Goal: Information Seeking & Learning: Learn about a topic

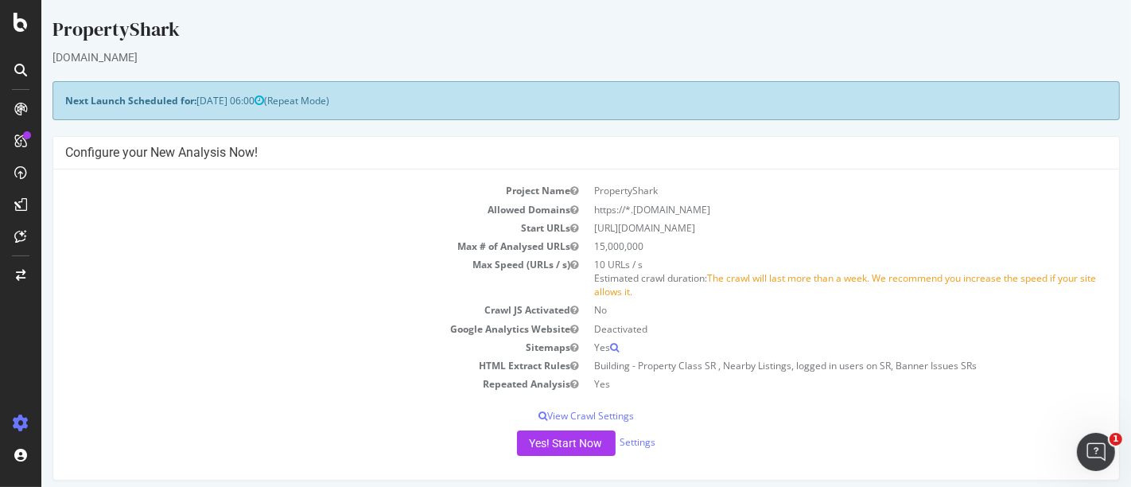
click at [354, 169] on div "Project Name PropertyShark Allowed Domains https://*.[DOMAIN_NAME] Start URLs […" at bounding box center [584, 324] width 1065 height 310
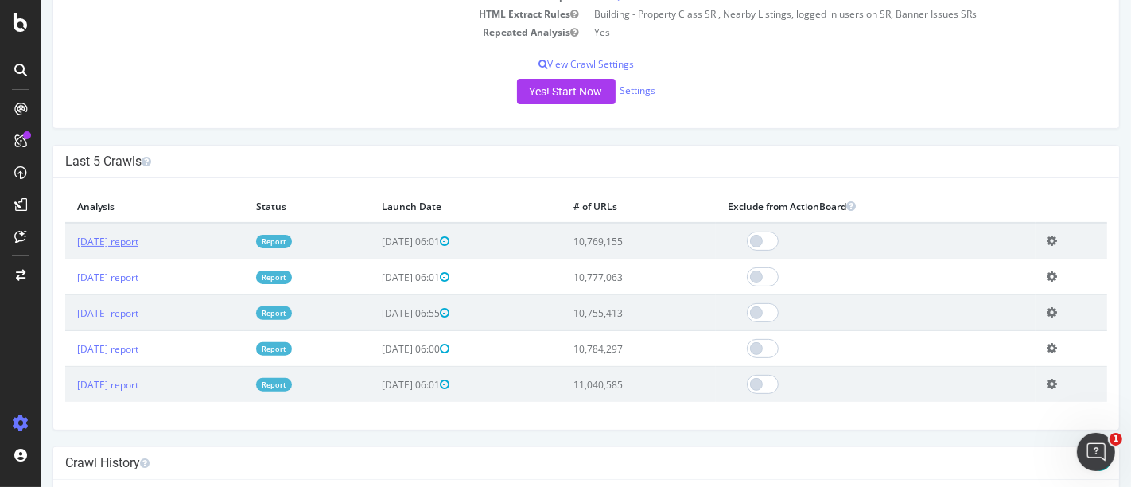
scroll to position [353, 0]
click at [100, 237] on link "[DATE] report" at bounding box center [106, 240] width 61 height 14
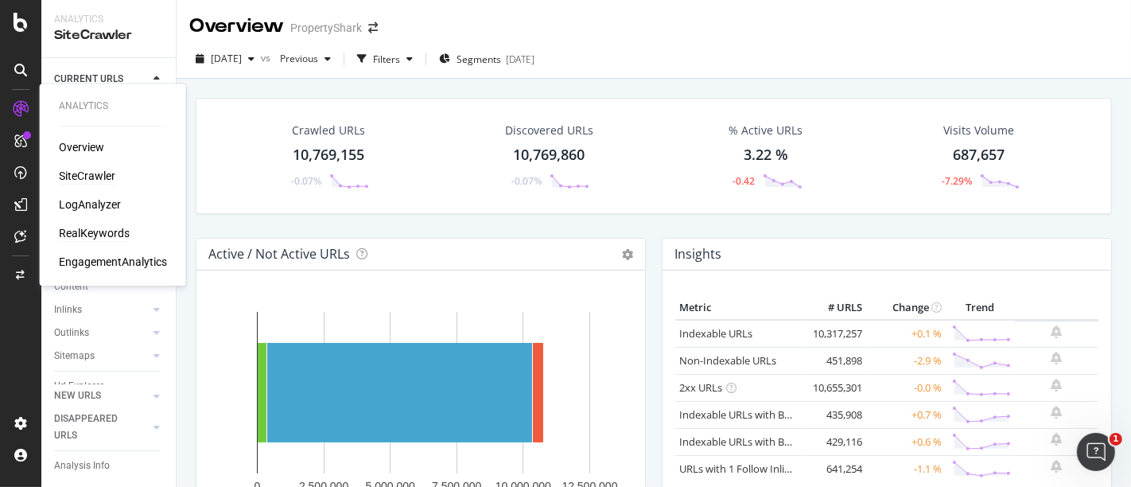
click at [91, 228] on div "RealKeywords" at bounding box center [94, 233] width 71 height 16
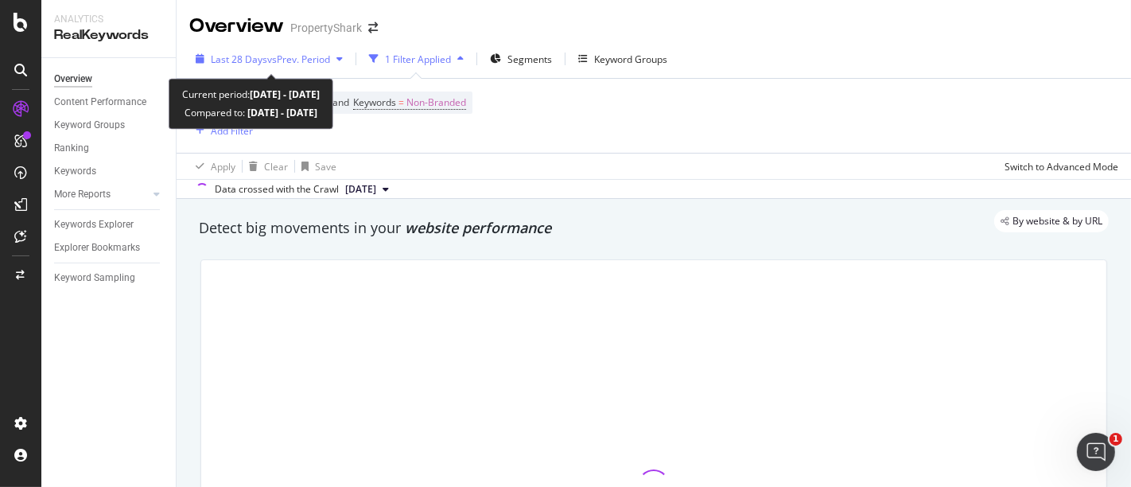
click at [256, 60] on span "Last 28 Days" at bounding box center [239, 59] width 56 height 14
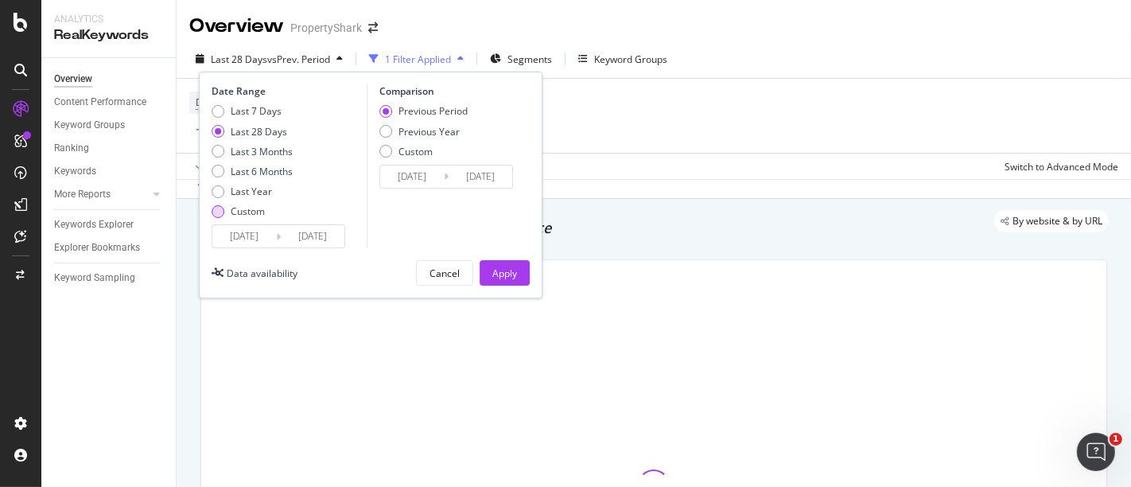
click at [253, 210] on div "Custom" at bounding box center [248, 211] width 34 height 14
click at [254, 238] on input "[DATE]" at bounding box center [244, 236] width 64 height 22
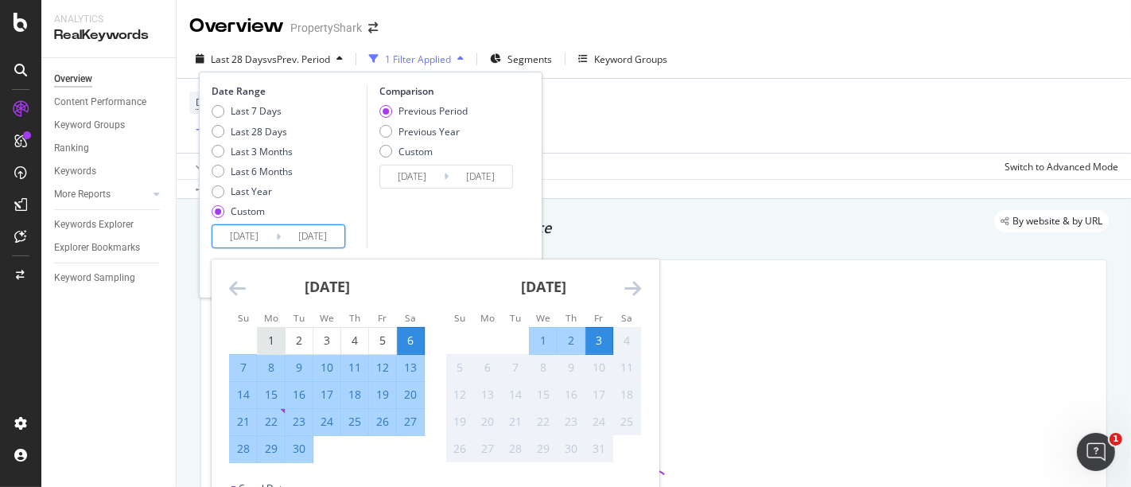
click at [277, 336] on div "1" at bounding box center [271, 340] width 27 height 16
type input "[DATE]"
click at [300, 455] on div "30" at bounding box center [298, 448] width 27 height 16
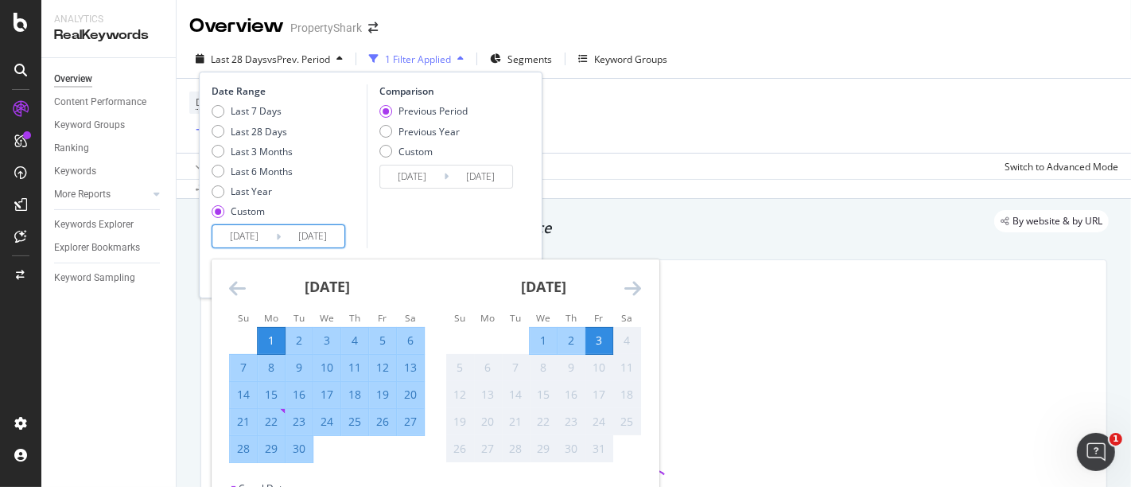
type input "[DATE]"
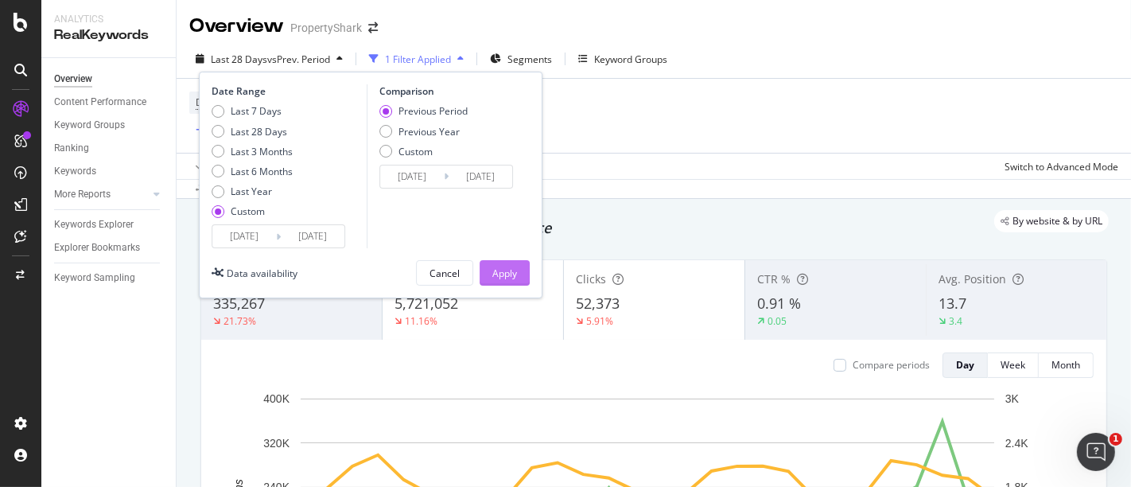
click at [506, 273] on div "Apply" at bounding box center [504, 273] width 25 height 14
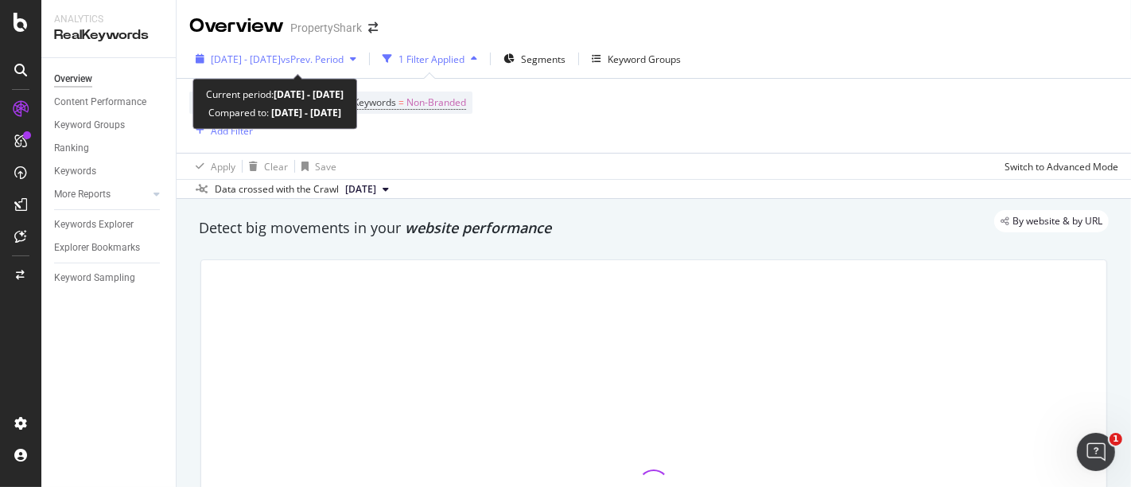
click at [338, 67] on div "[DATE] - [DATE] vs Prev. Period" at bounding box center [275, 59] width 173 height 24
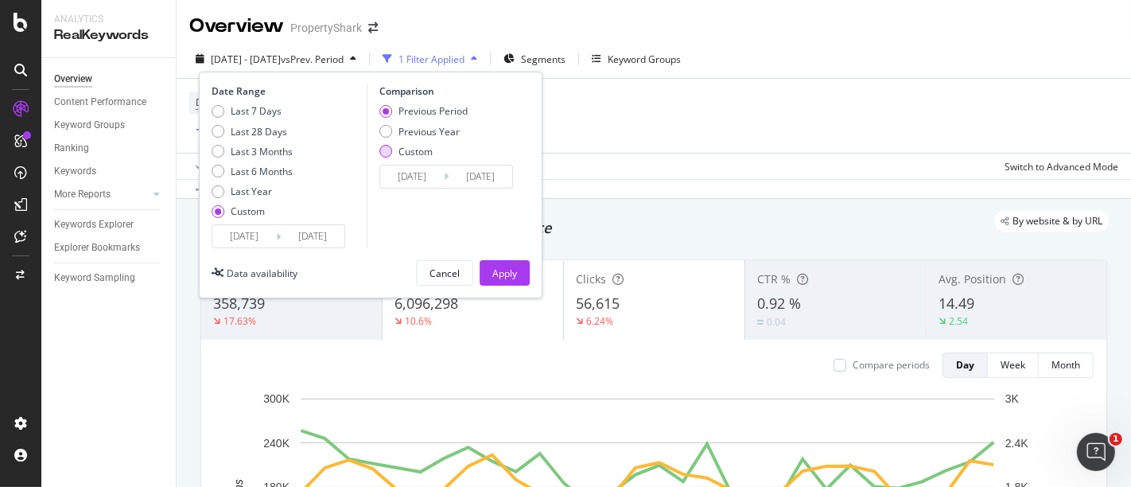
click at [419, 155] on div "Custom" at bounding box center [415, 152] width 34 height 14
click at [421, 178] on input "[DATE]" at bounding box center [412, 176] width 64 height 22
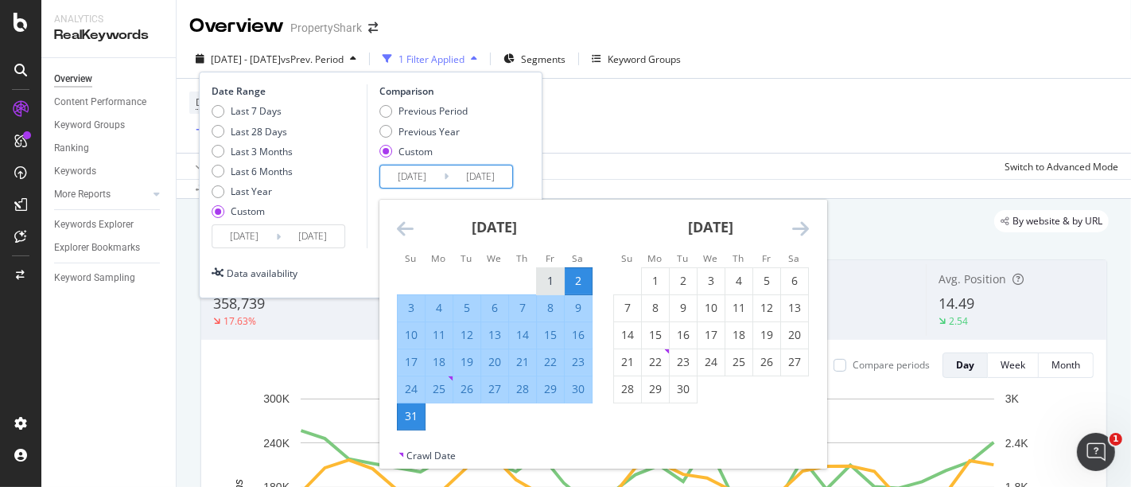
click at [545, 285] on div "1" at bounding box center [550, 281] width 27 height 16
type input "[DATE]"
click at [496, 138] on div "Previous Period Previous Year Custom" at bounding box center [448, 134] width 138 height 60
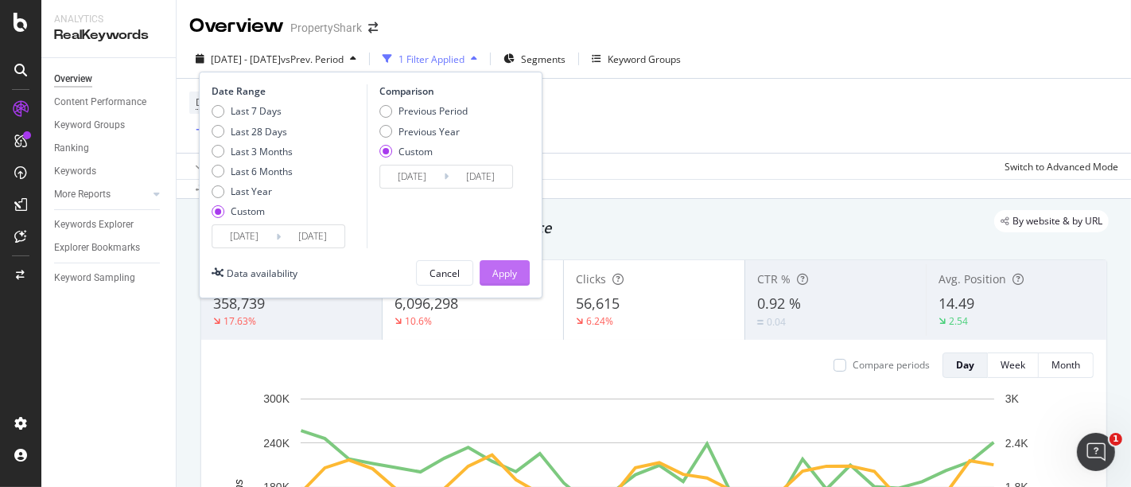
click at [506, 273] on div "Apply" at bounding box center [504, 273] width 25 height 14
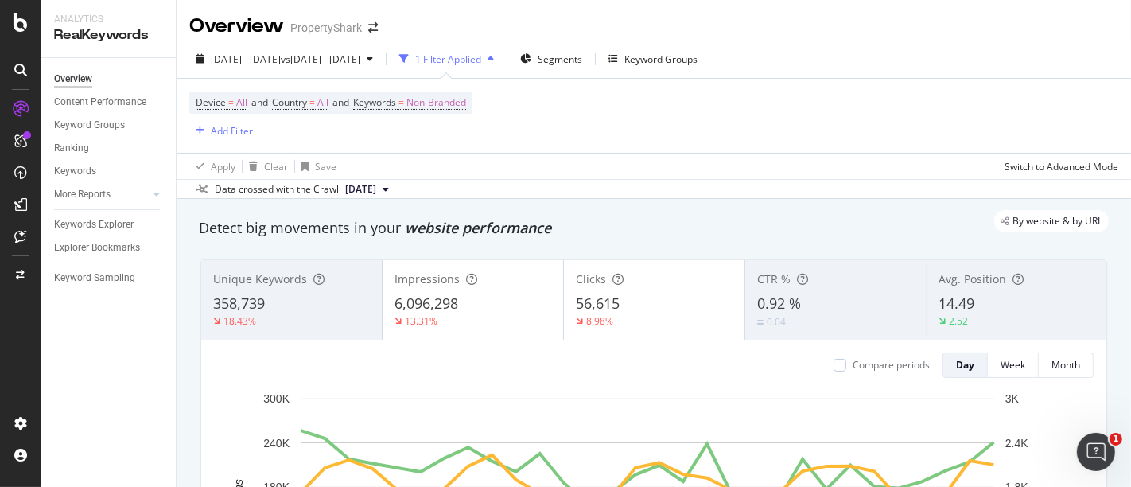
click at [624, 228] on div "By website & by URL" at bounding box center [645, 221] width 925 height 22
click at [211, 129] on div "Add Filter" at bounding box center [232, 131] width 42 height 14
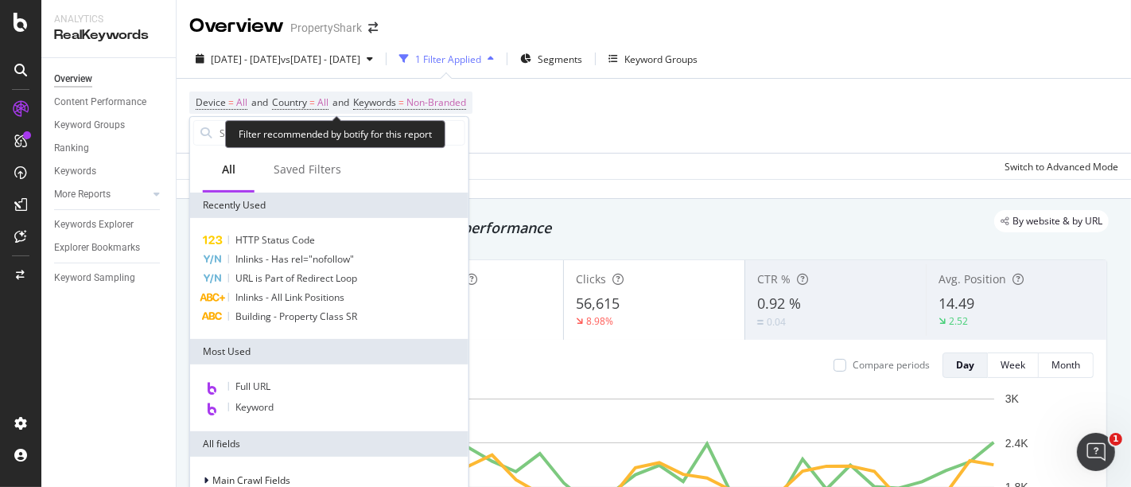
click at [295, 94] on span "Device = All and Country = All and Keywords = Non-Branded" at bounding box center [331, 102] width 270 height 22
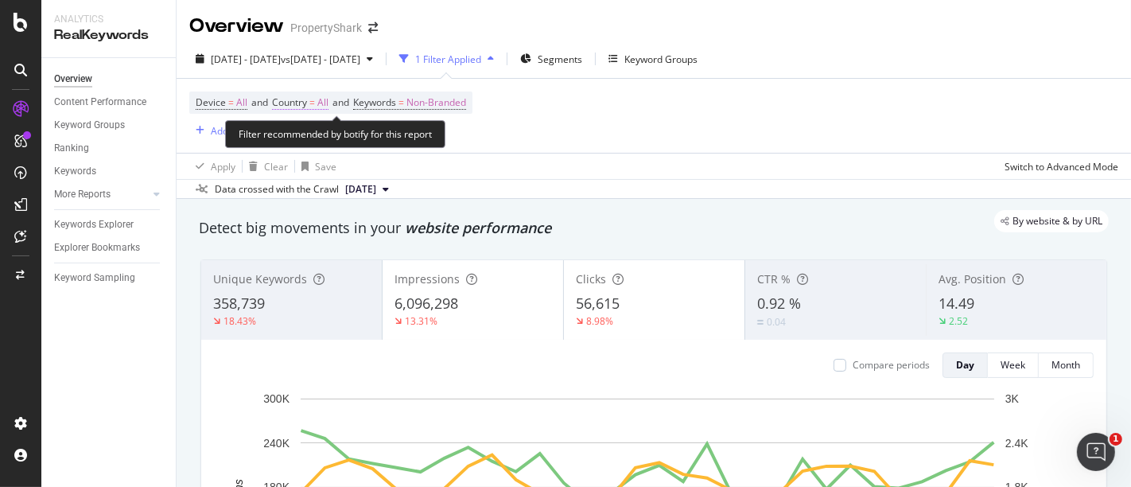
click at [301, 97] on span "Country" at bounding box center [289, 102] width 35 height 14
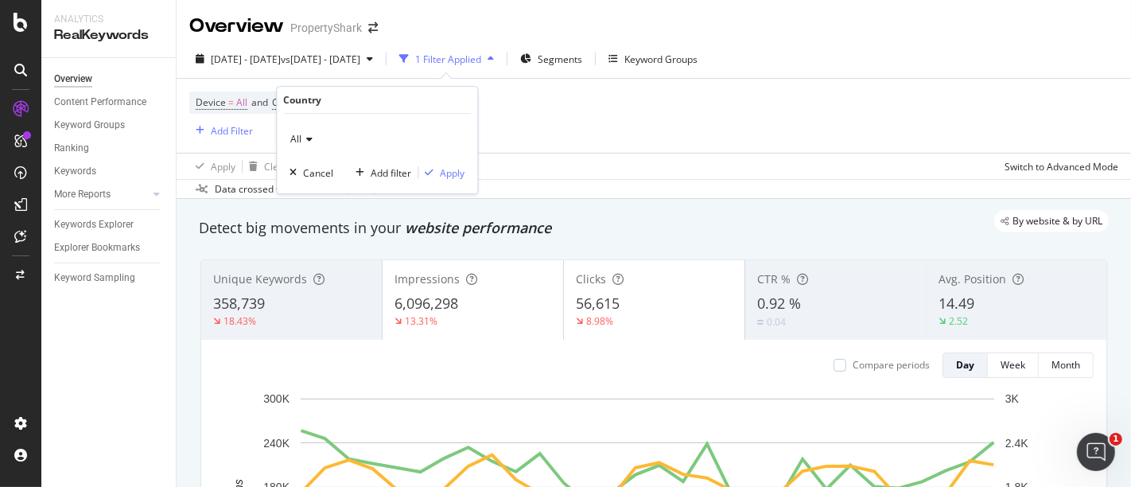
click at [293, 137] on span "All" at bounding box center [295, 139] width 11 height 14
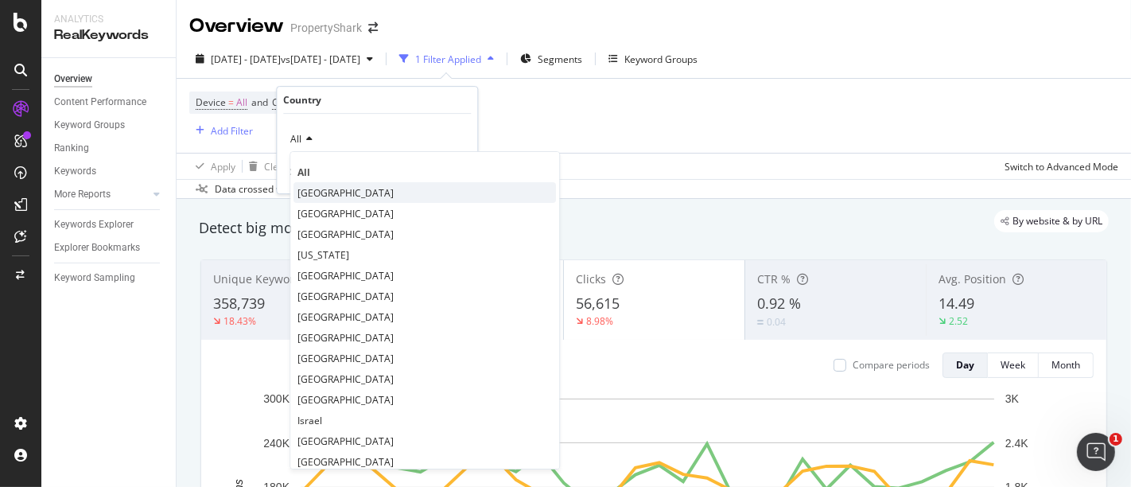
click at [312, 184] on div "[GEOGRAPHIC_DATA]" at bounding box center [424, 192] width 262 height 21
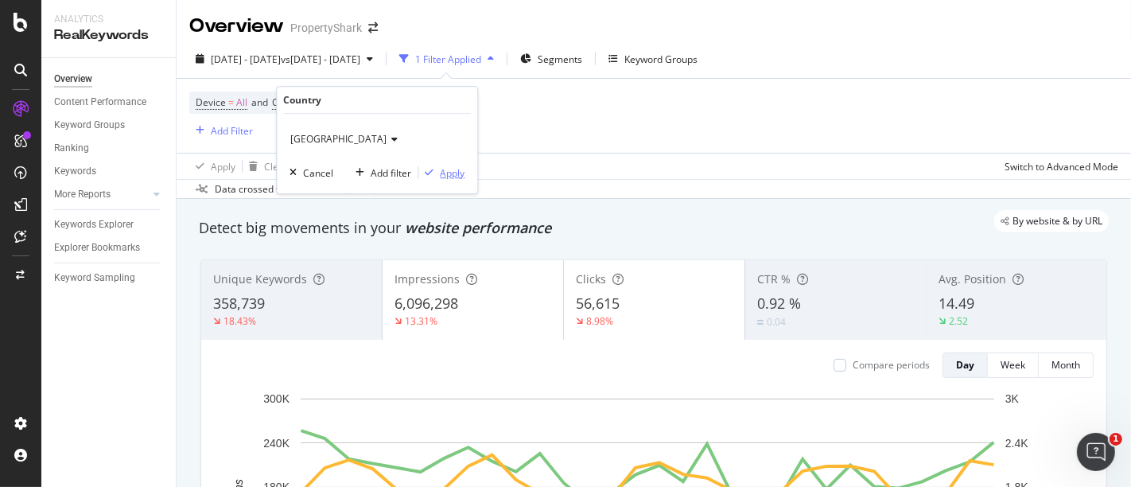
click at [441, 171] on div "Apply" at bounding box center [452, 173] width 25 height 14
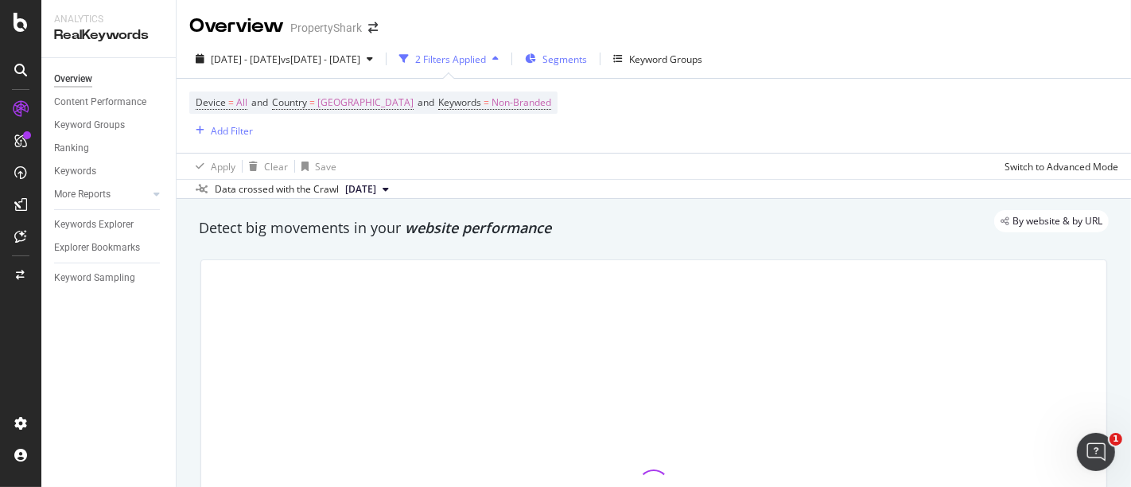
click at [536, 58] on icon "button" at bounding box center [530, 59] width 11 height 10
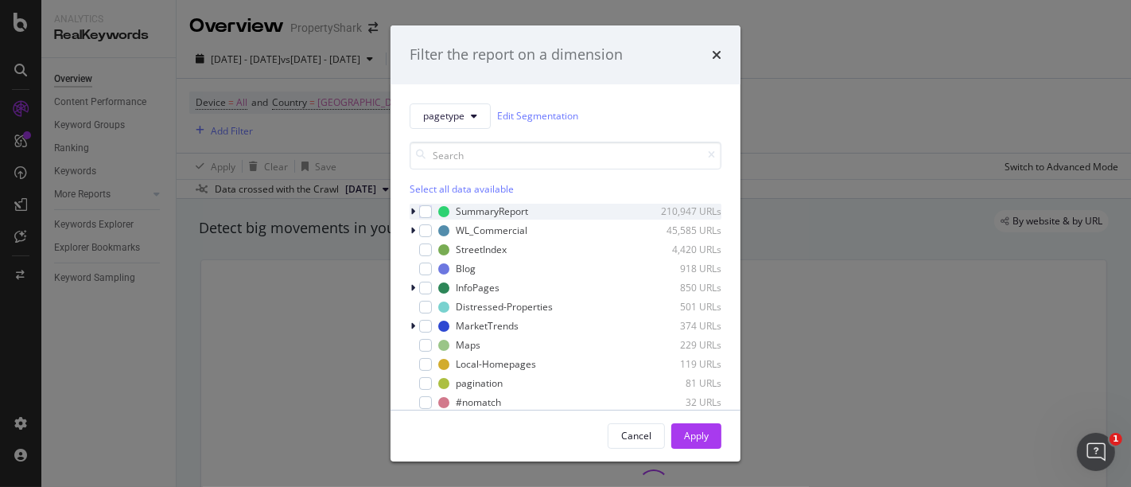
click at [414, 211] on icon "modal" at bounding box center [412, 212] width 5 height 10
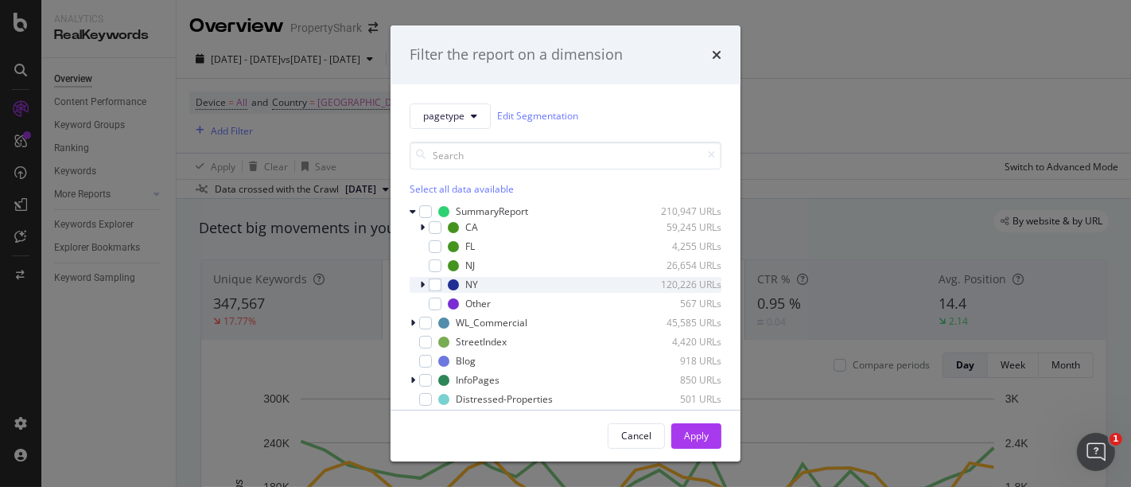
click at [425, 284] on div "modal" at bounding box center [424, 285] width 10 height 16
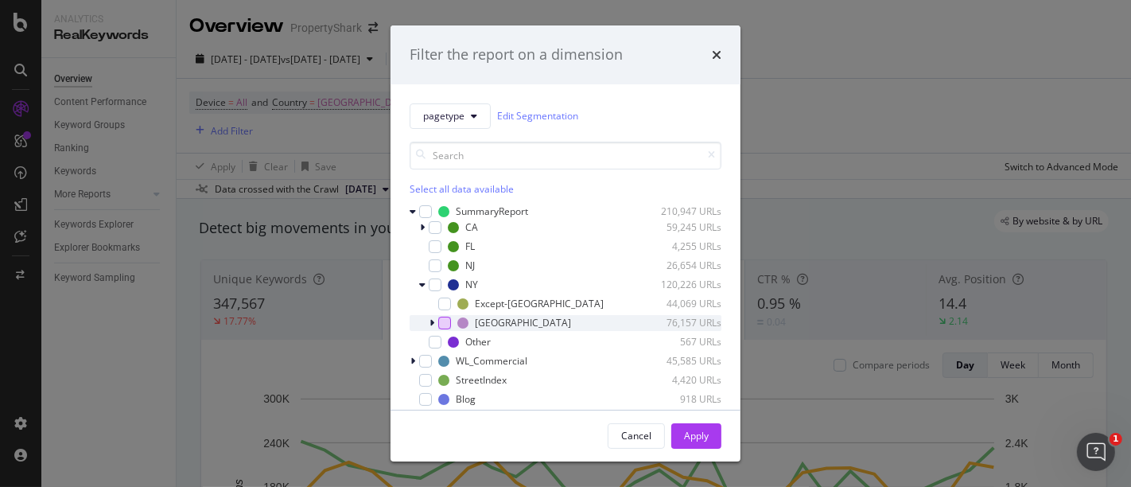
click at [448, 316] on div "modal" at bounding box center [444, 322] width 13 height 13
click at [708, 429] on button "Apply" at bounding box center [696, 435] width 50 height 25
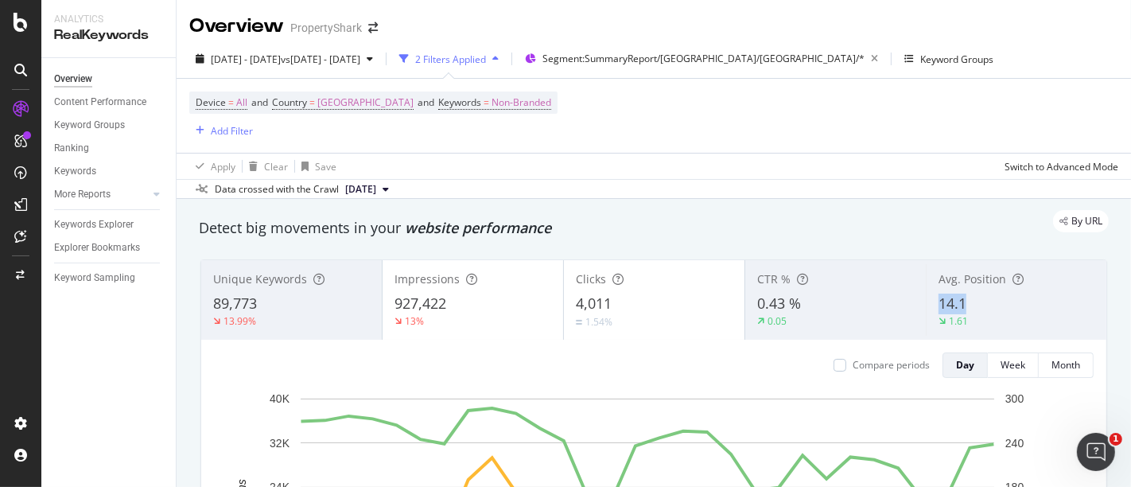
drag, startPoint x: 958, startPoint y: 303, endPoint x: 929, endPoint y: 303, distance: 28.6
click at [938, 303] on div "14.1" at bounding box center [1016, 303] width 156 height 21
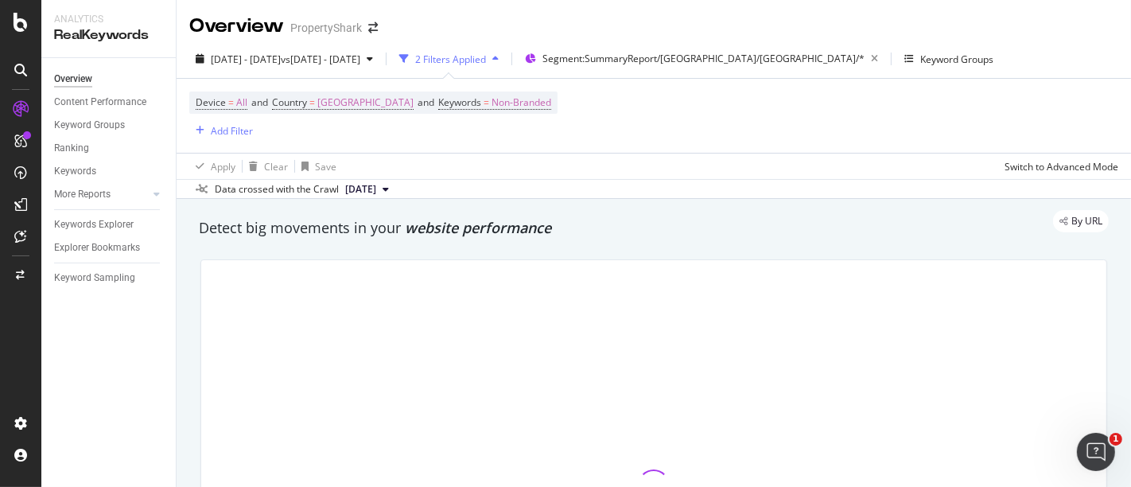
copy span "14.1"
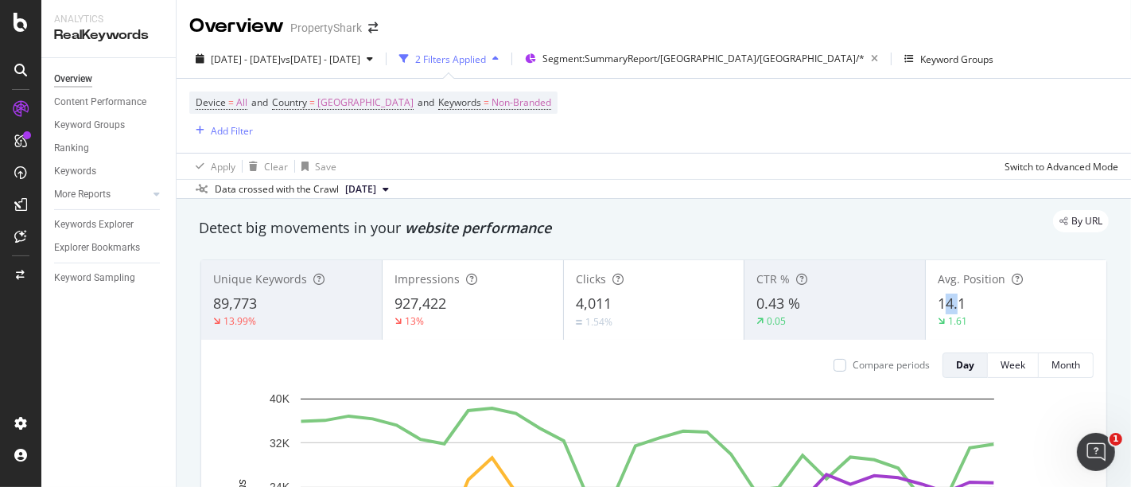
drag, startPoint x: 948, startPoint y: 312, endPoint x: 932, endPoint y: 308, distance: 16.2
click at [937, 308] on span "14.1" at bounding box center [951, 302] width 28 height 19
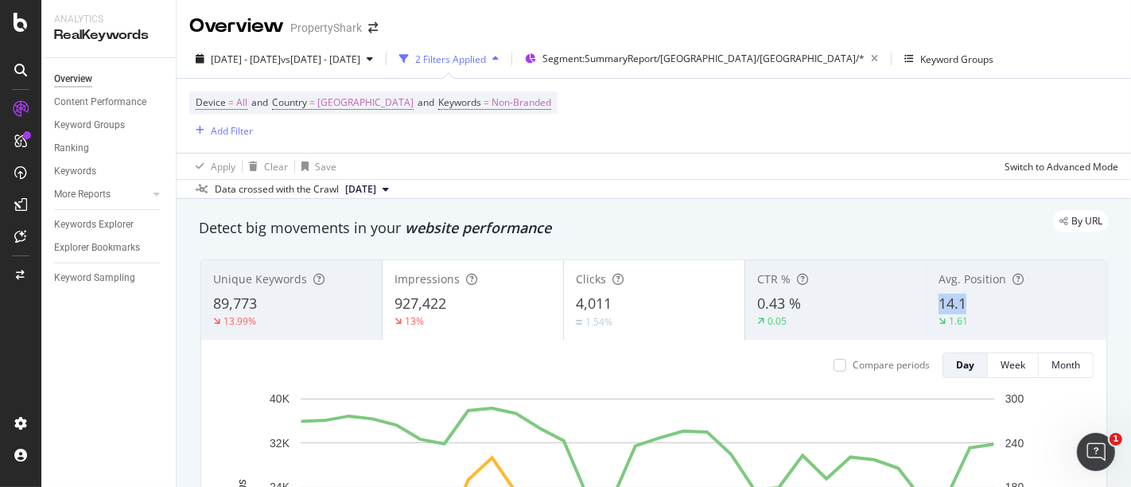
drag, startPoint x: 930, startPoint y: 305, endPoint x: 952, endPoint y: 305, distance: 22.3
click at [952, 305] on span "14.1" at bounding box center [952, 302] width 28 height 19
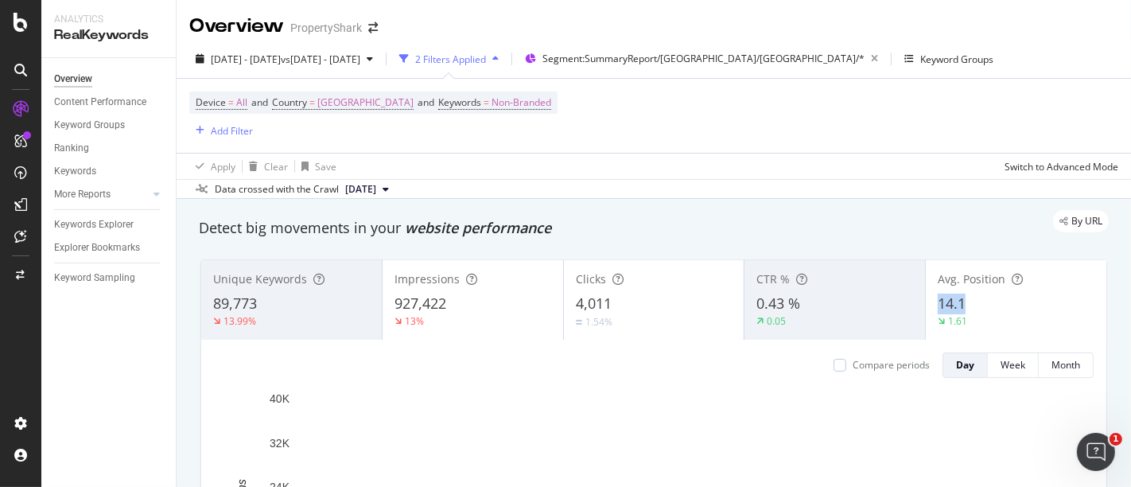
drag, startPoint x: 929, startPoint y: 299, endPoint x: 959, endPoint y: 301, distance: 30.3
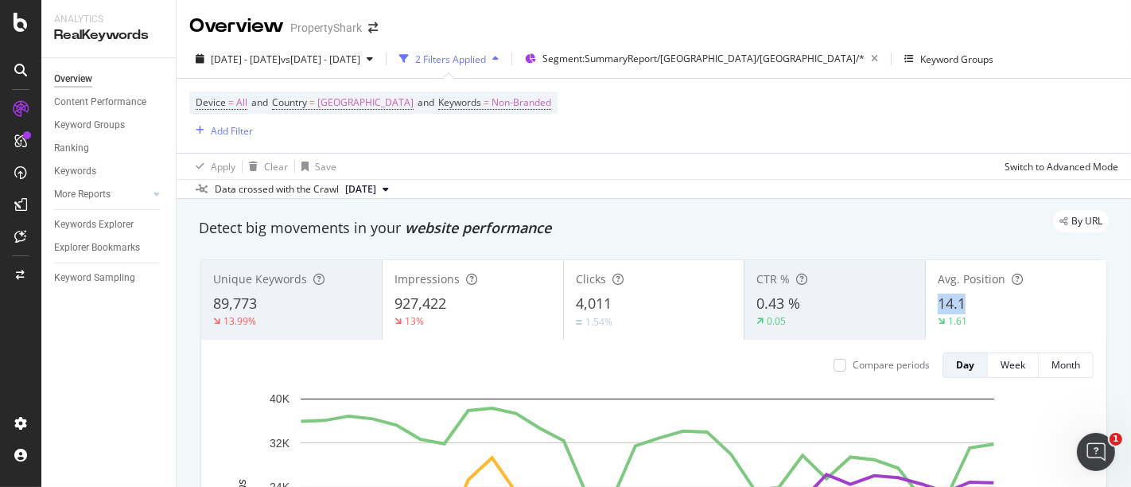
click at [959, 301] on div "14.1" at bounding box center [1015, 303] width 157 height 21
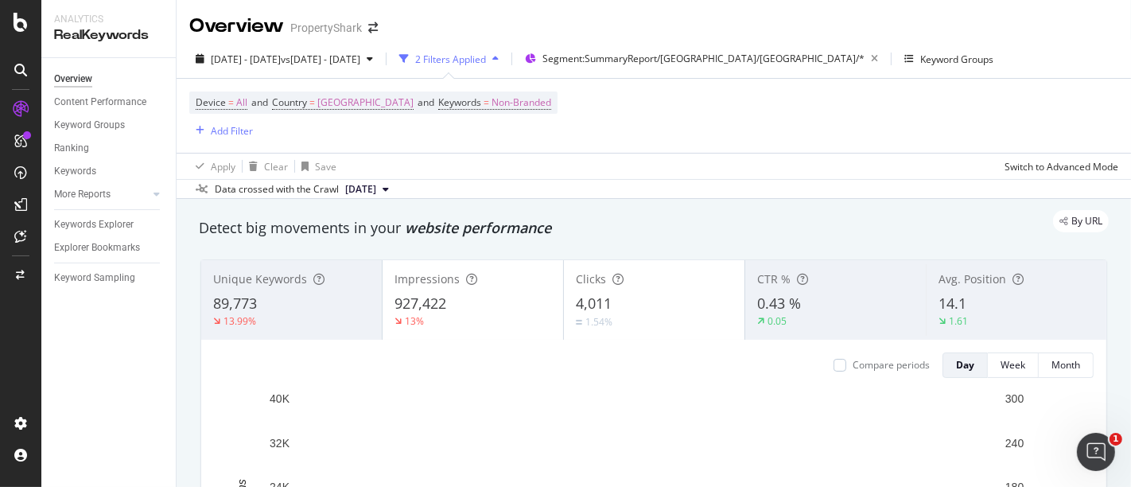
copy span "14.1"
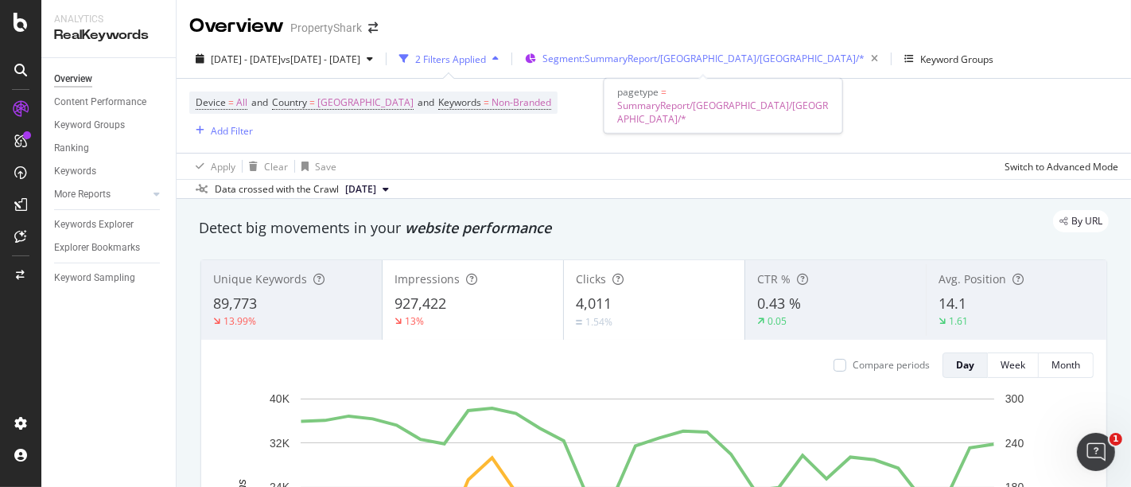
click at [626, 52] on span "Segment: SummaryReport/[GEOGRAPHIC_DATA]/[GEOGRAPHIC_DATA]/*" at bounding box center [703, 59] width 322 height 14
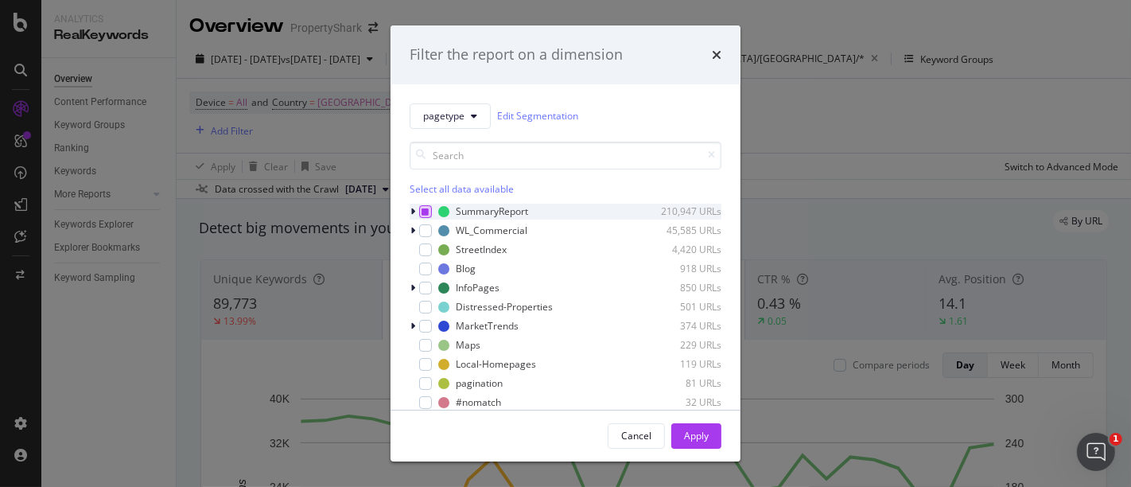
click at [420, 208] on div "modal" at bounding box center [425, 211] width 13 height 13
click at [415, 208] on div "modal" at bounding box center [414, 212] width 10 height 16
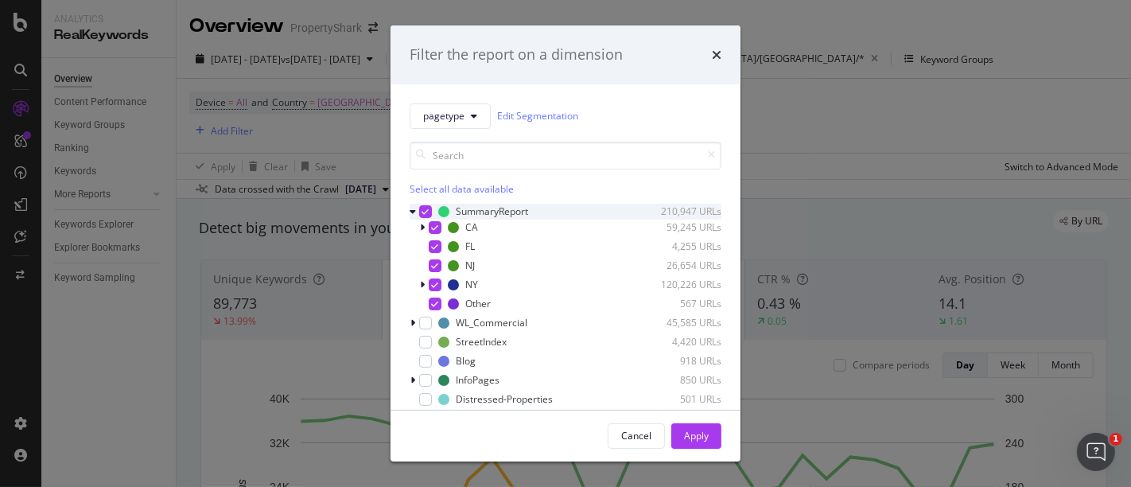
click at [425, 204] on div "SummaryReport 210,947 URLs" at bounding box center [565, 212] width 312 height 16
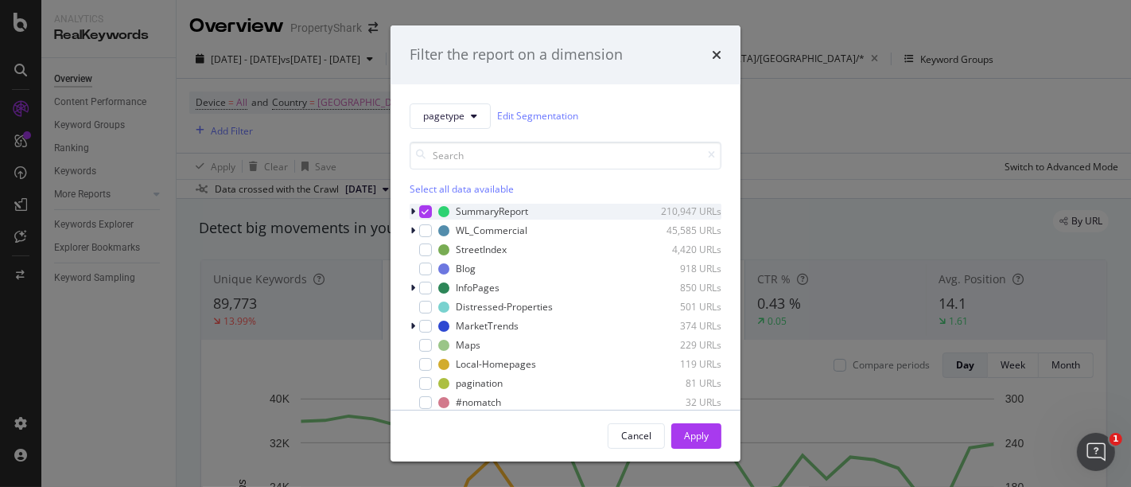
click at [427, 213] on icon "modal" at bounding box center [425, 212] width 7 height 8
click at [416, 212] on div "modal" at bounding box center [414, 212] width 10 height 16
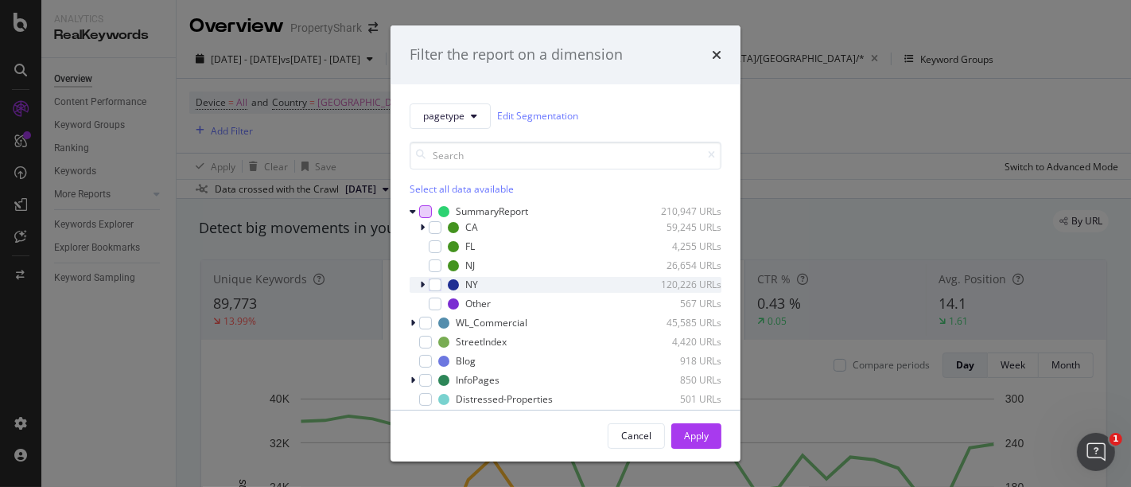
click at [425, 280] on icon "modal" at bounding box center [422, 285] width 5 height 10
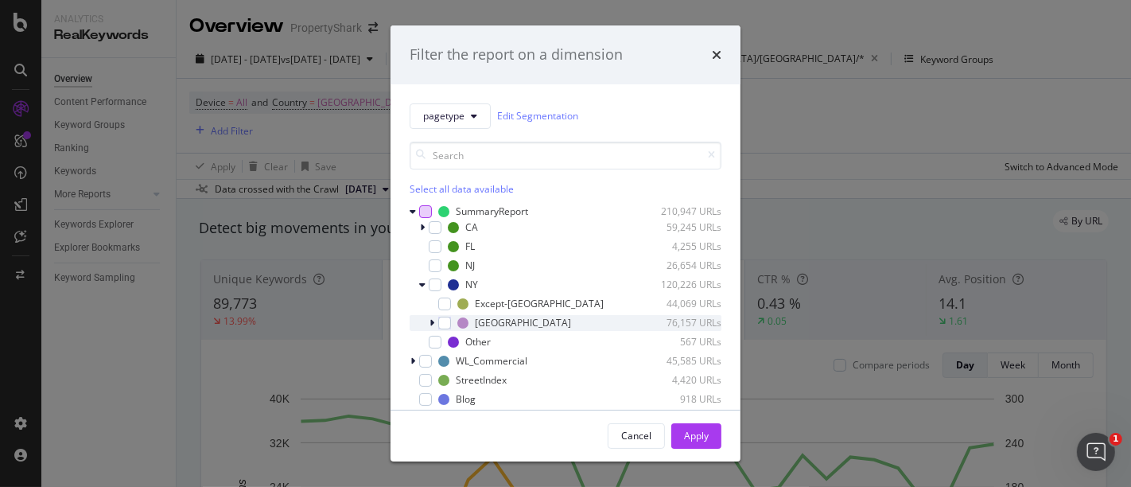
click at [433, 320] on icon "modal" at bounding box center [431, 323] width 5 height 10
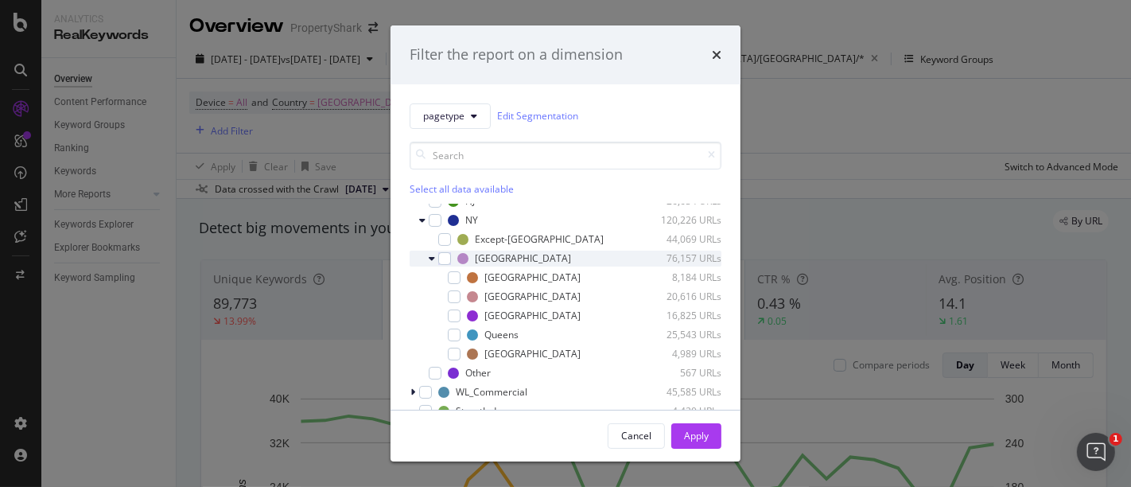
scroll to position [88, 0]
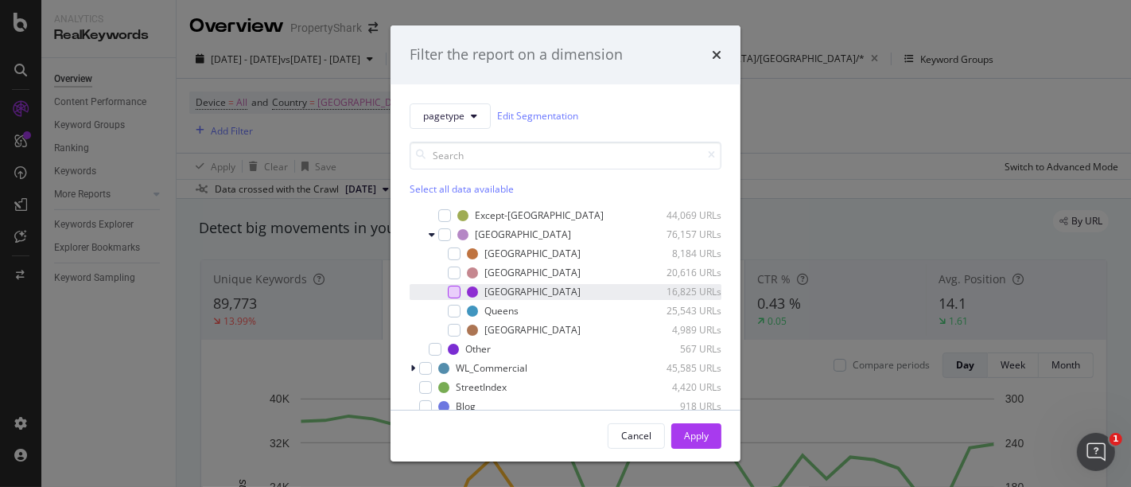
click at [450, 295] on div "modal" at bounding box center [454, 291] width 13 height 13
click at [710, 433] on button "Apply" at bounding box center [696, 435] width 50 height 25
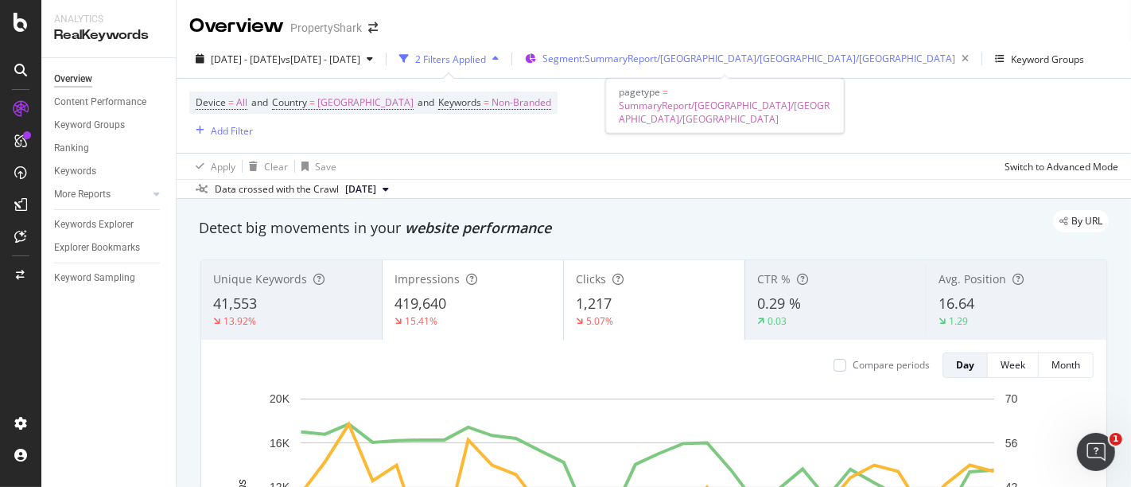
click at [638, 60] on span "Segment: SummaryReport/[GEOGRAPHIC_DATA]/[GEOGRAPHIC_DATA]/[GEOGRAPHIC_DATA]" at bounding box center [748, 59] width 413 height 14
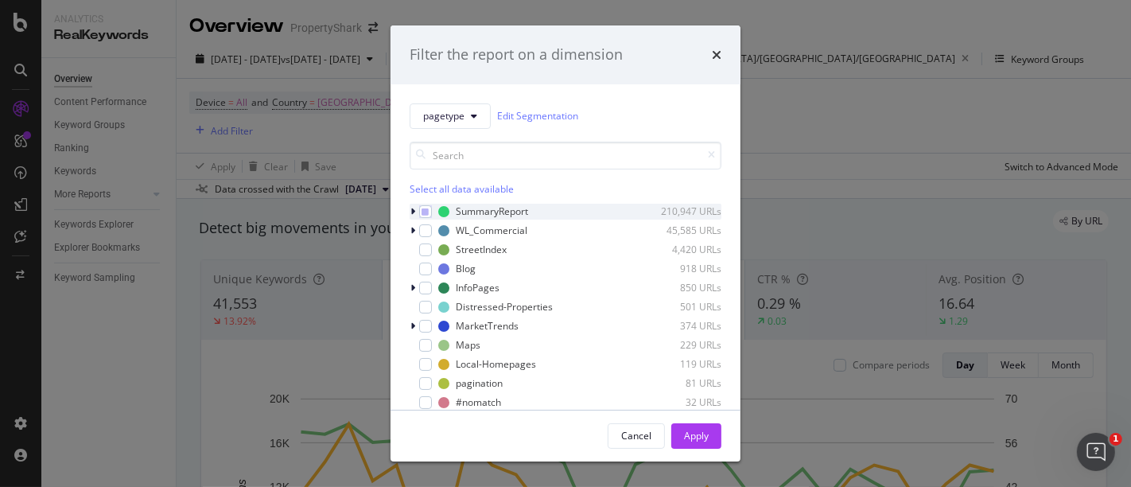
click at [410, 215] on icon "modal" at bounding box center [412, 212] width 5 height 10
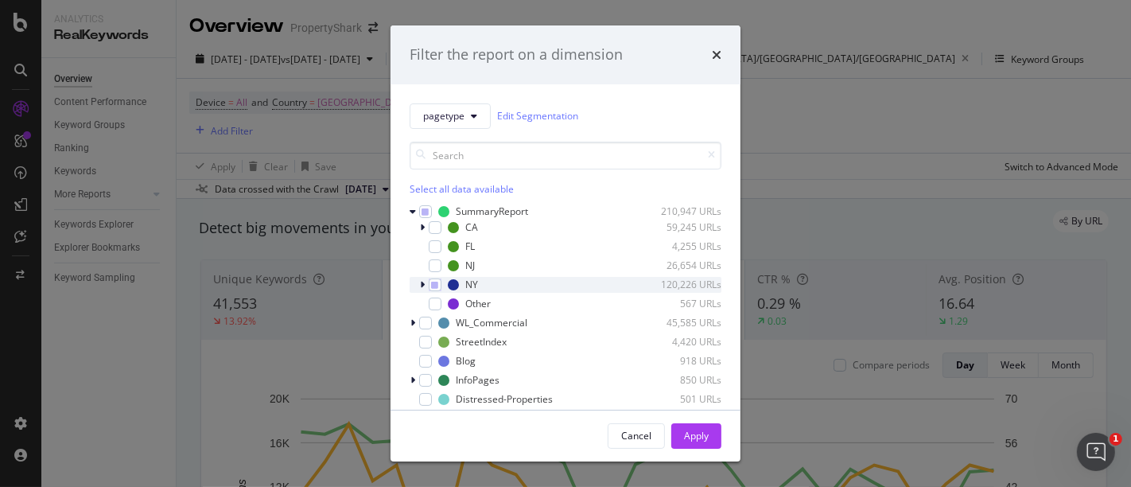
click at [420, 285] on icon "modal" at bounding box center [422, 285] width 5 height 10
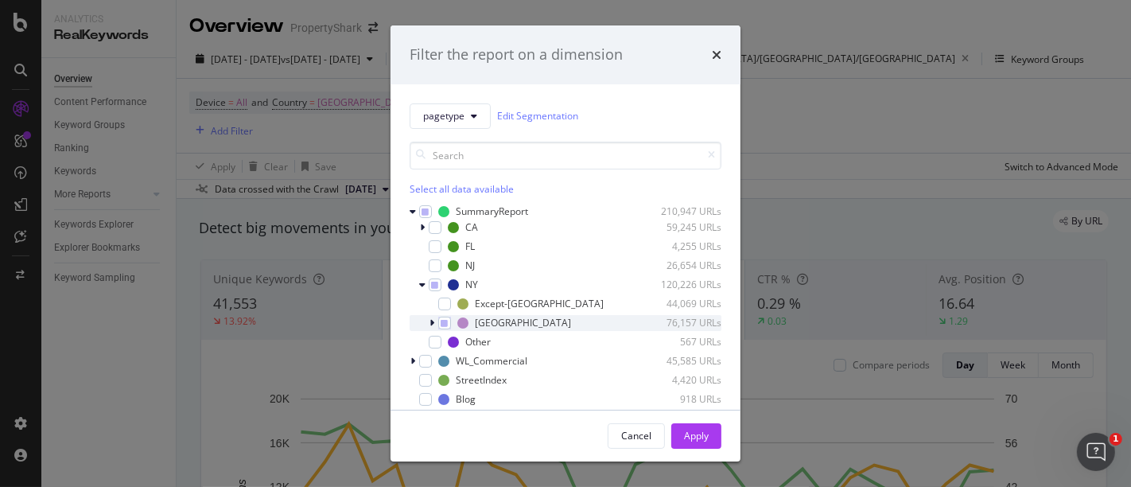
click at [433, 322] on icon "modal" at bounding box center [431, 323] width 5 height 10
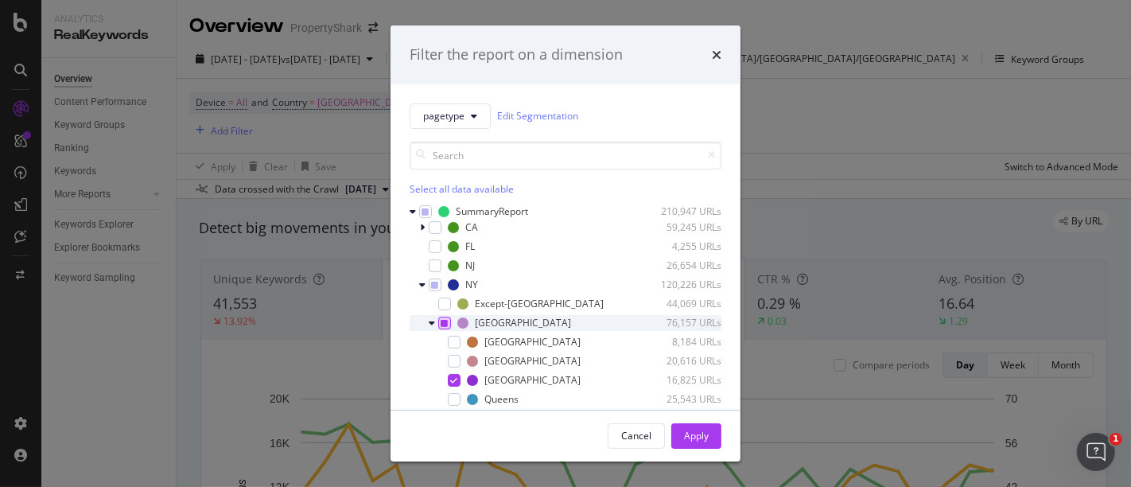
click at [443, 323] on icon "modal" at bounding box center [444, 323] width 7 height 8
click at [460, 359] on div "modal" at bounding box center [454, 361] width 13 height 13
click at [711, 446] on button "Apply" at bounding box center [696, 435] width 50 height 25
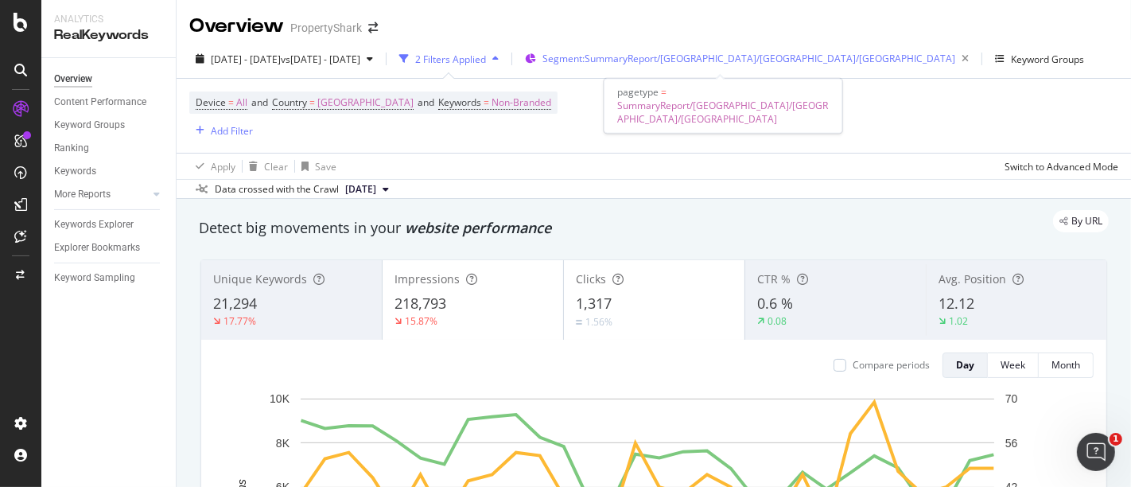
click at [740, 59] on span "Segment: SummaryReport/[GEOGRAPHIC_DATA]/[GEOGRAPHIC_DATA]/[GEOGRAPHIC_DATA]" at bounding box center [748, 59] width 413 height 14
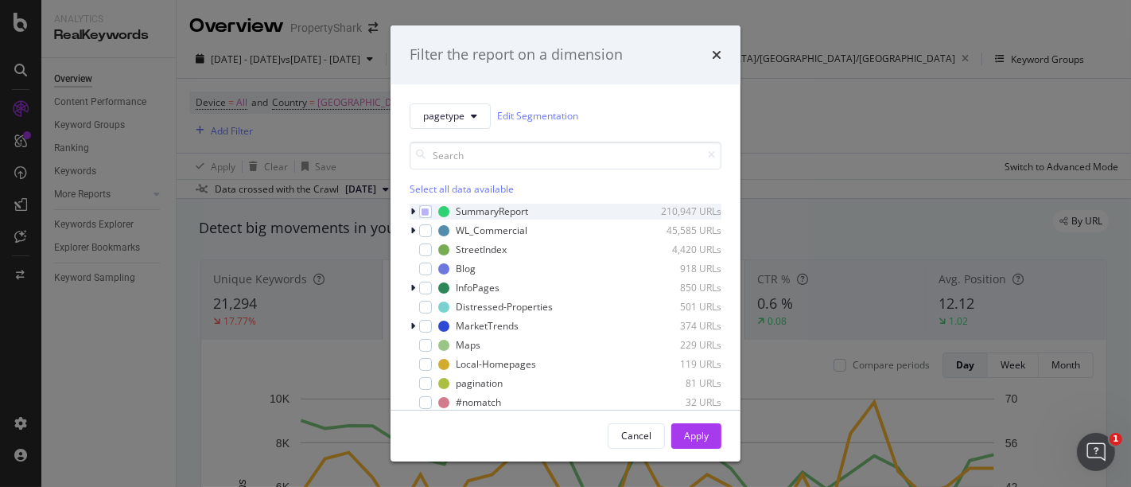
click at [415, 212] on icon "modal" at bounding box center [412, 212] width 5 height 10
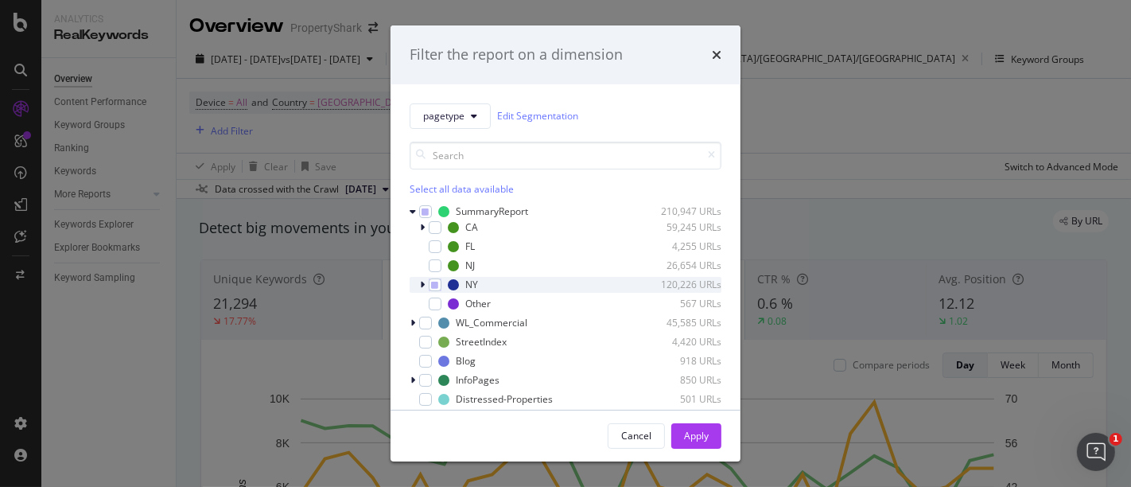
click at [426, 280] on div "modal" at bounding box center [424, 285] width 10 height 16
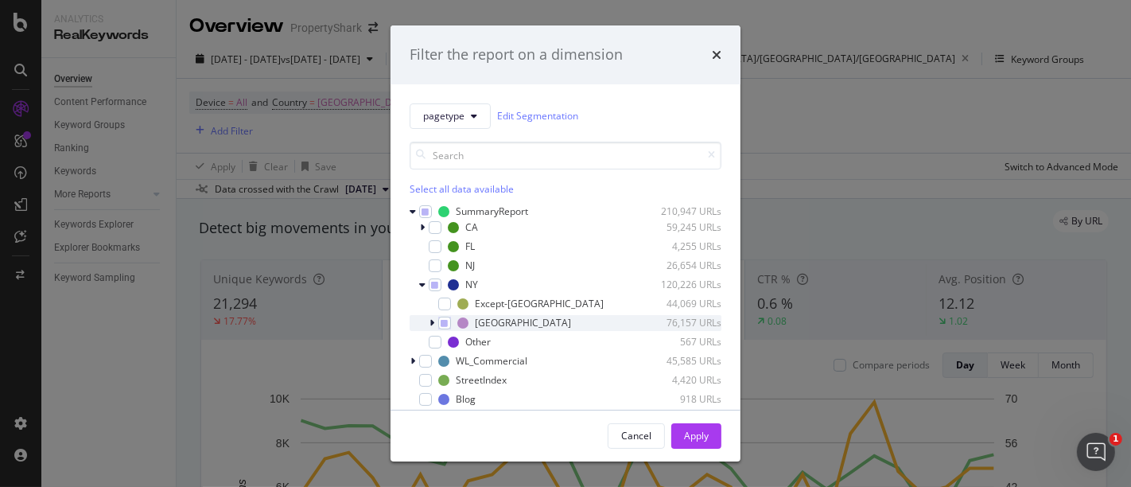
click at [435, 326] on div "modal" at bounding box center [434, 323] width 10 height 16
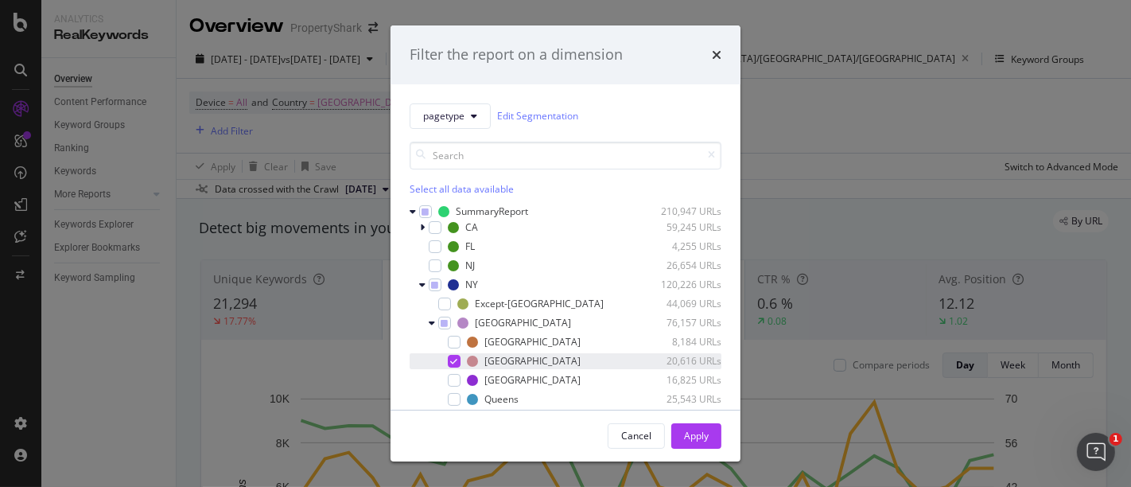
click at [451, 357] on icon "modal" at bounding box center [454, 361] width 7 height 8
click at [460, 339] on div "modal" at bounding box center [454, 342] width 13 height 13
click at [702, 433] on div "Apply" at bounding box center [696, 436] width 25 height 14
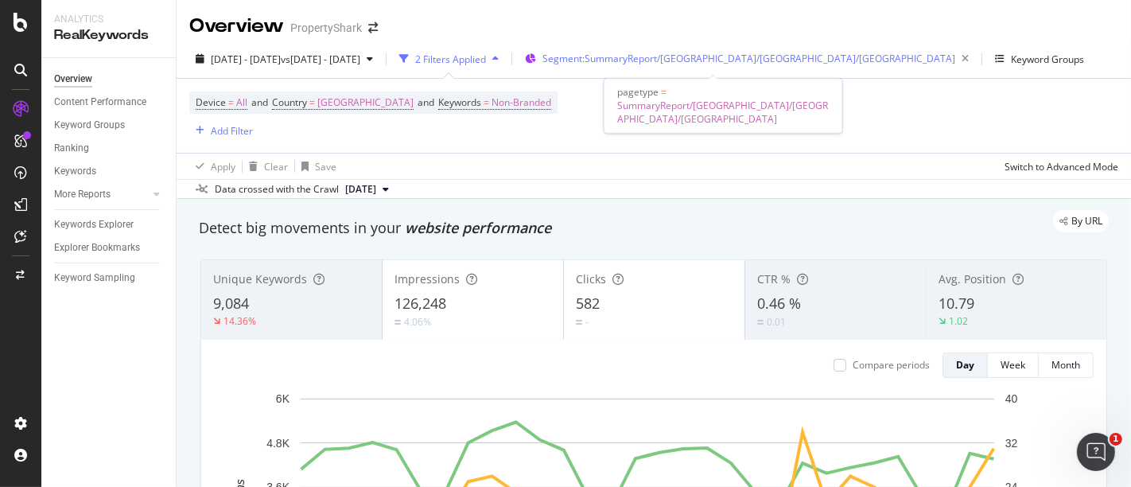
click at [742, 48] on div "Segment: SummaryReport/[GEOGRAPHIC_DATA]/[GEOGRAPHIC_DATA]/[GEOGRAPHIC_DATA]" at bounding box center [758, 59] width 433 height 22
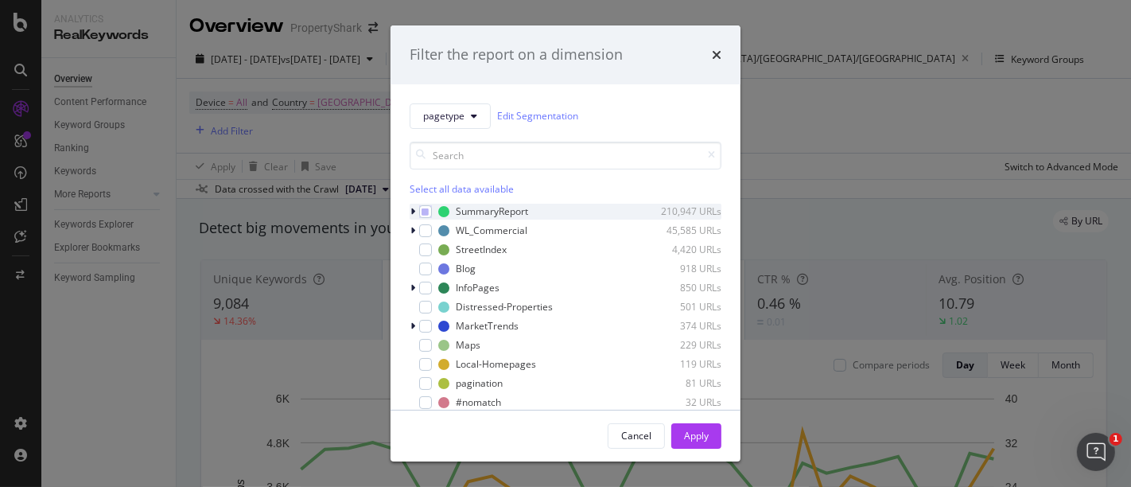
click at [417, 214] on div "modal" at bounding box center [414, 212] width 10 height 16
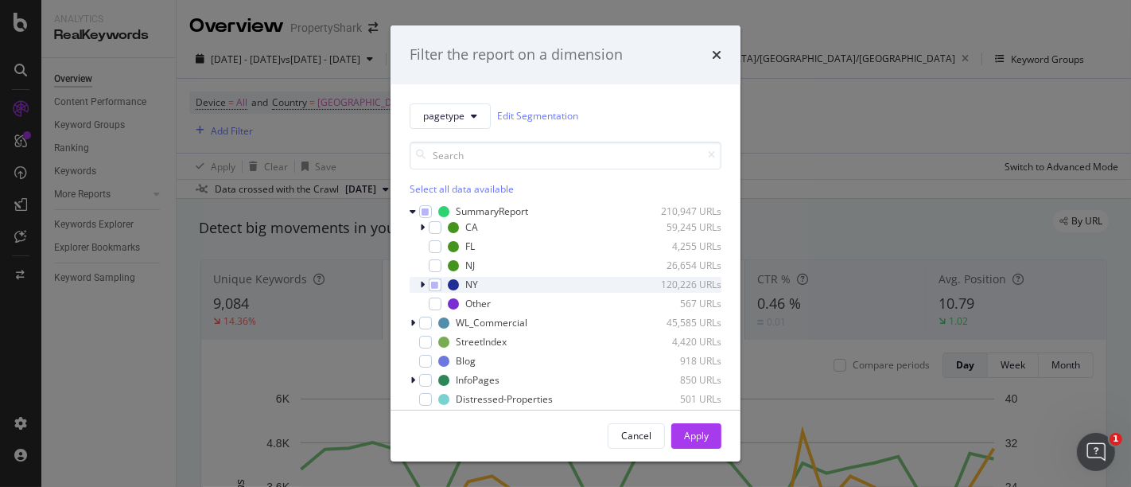
click at [420, 286] on div "NY 120,226 URLs" at bounding box center [565, 285] width 312 height 16
click at [420, 285] on icon "modal" at bounding box center [422, 285] width 6 height 10
click at [422, 280] on icon "modal" at bounding box center [422, 285] width 5 height 10
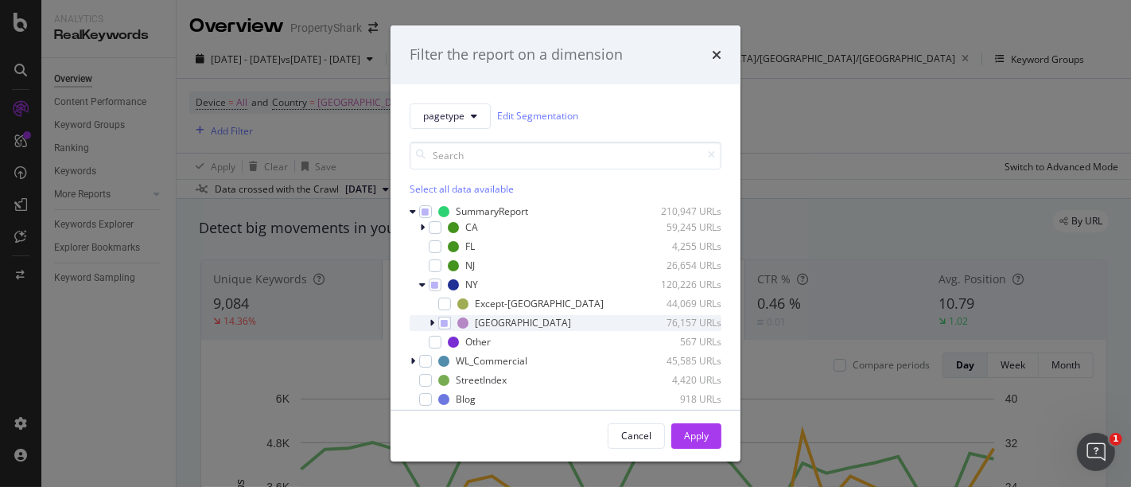
click at [432, 323] on icon "modal" at bounding box center [431, 323] width 5 height 10
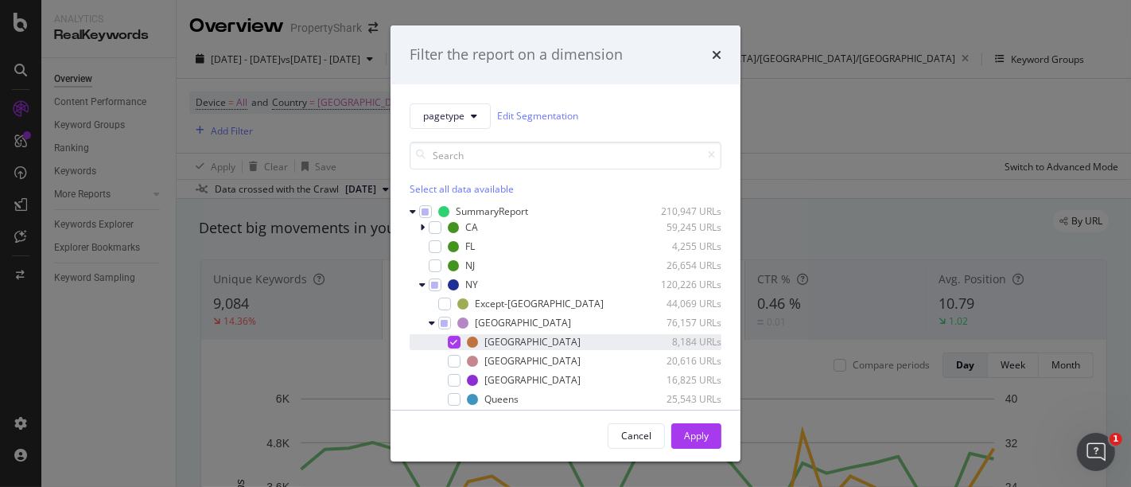
click at [451, 339] on icon "modal" at bounding box center [454, 342] width 7 height 8
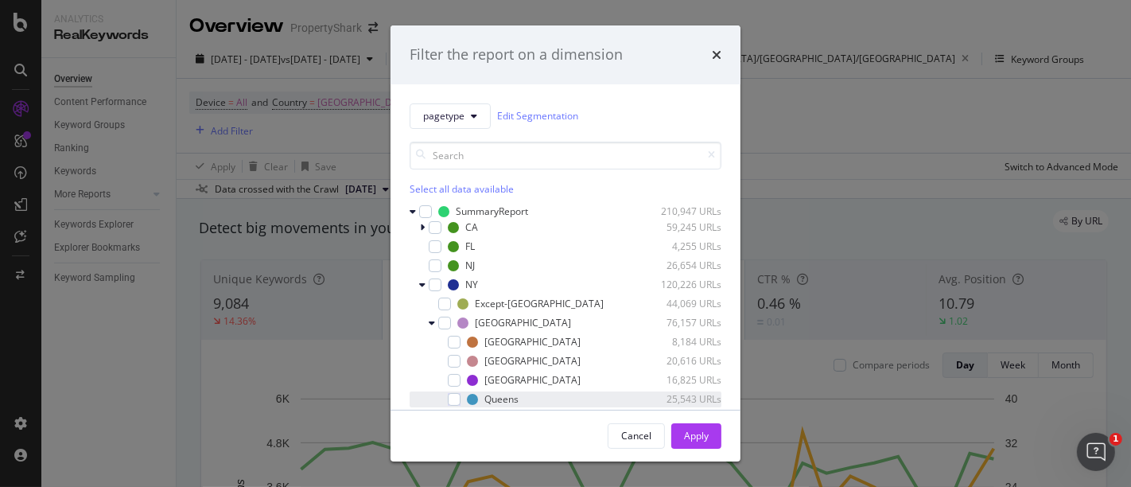
click at [464, 398] on div "Queens 25,543 URLs" at bounding box center [565, 399] width 312 height 16
click at [710, 427] on button "Apply" at bounding box center [696, 435] width 50 height 25
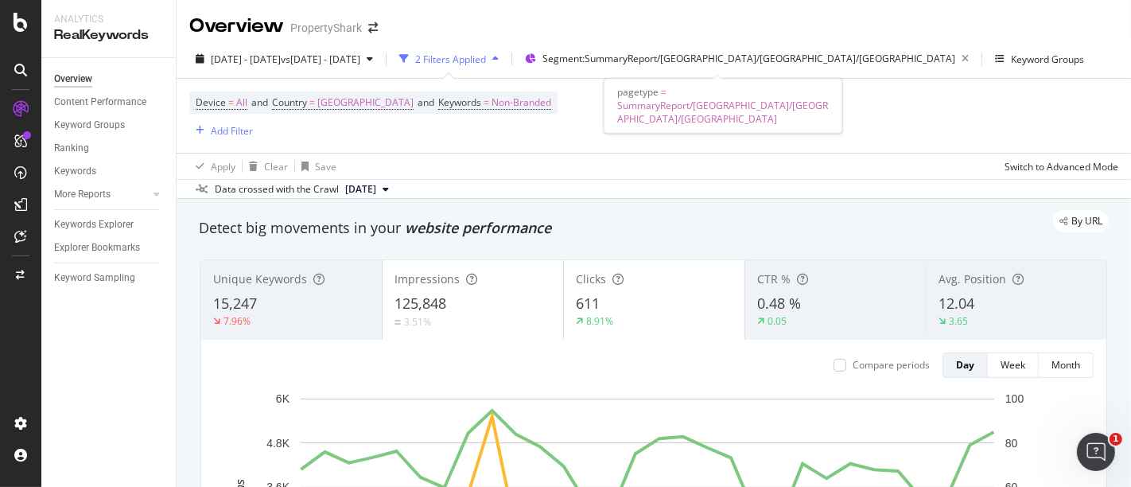
click at [733, 44] on div "[DATE] - [DATE] vs [DATE] - [DATE] 2 Filters Applied Segment: SummaryReport/[GE…" at bounding box center [653, 119] width 954 height 159
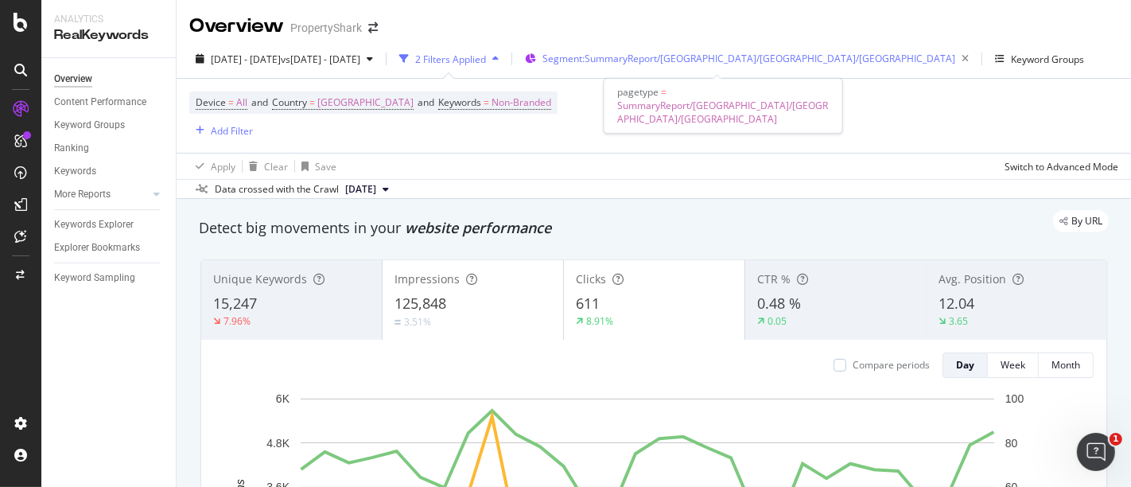
click at [735, 52] on span "Segment: SummaryReport/[GEOGRAPHIC_DATA]/[GEOGRAPHIC_DATA]/[GEOGRAPHIC_DATA]" at bounding box center [748, 59] width 413 height 14
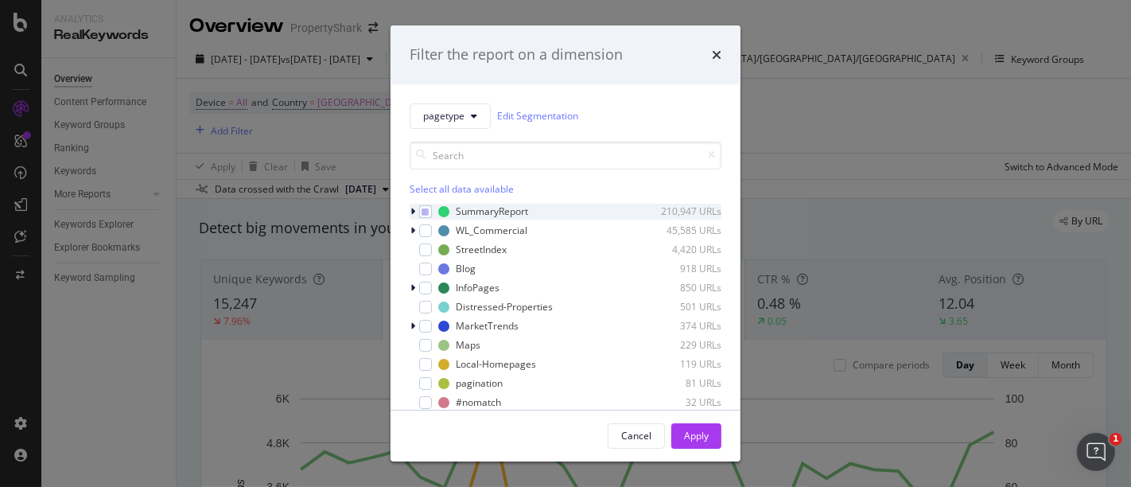
click at [411, 215] on icon "modal" at bounding box center [412, 212] width 5 height 10
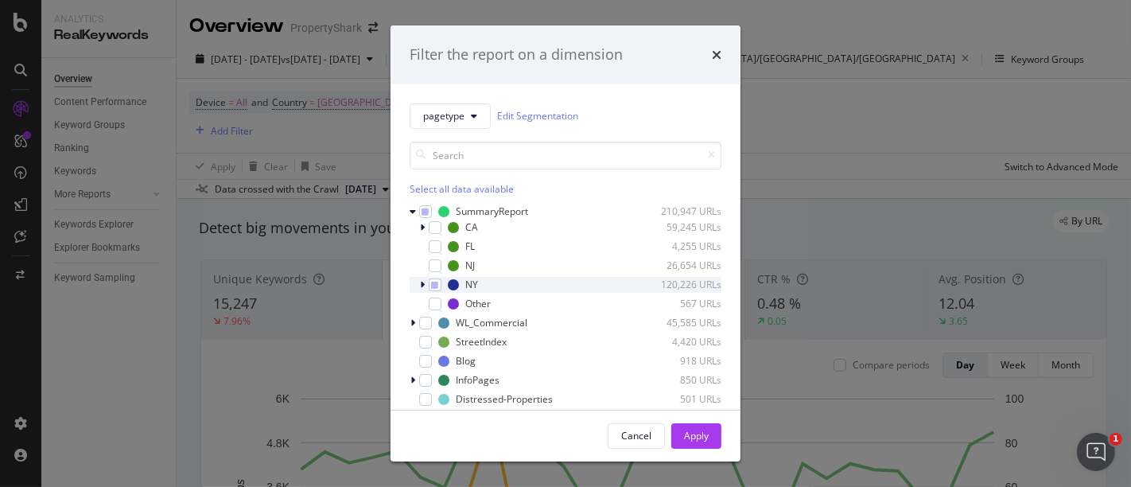
click at [422, 285] on icon "modal" at bounding box center [422, 285] width 5 height 10
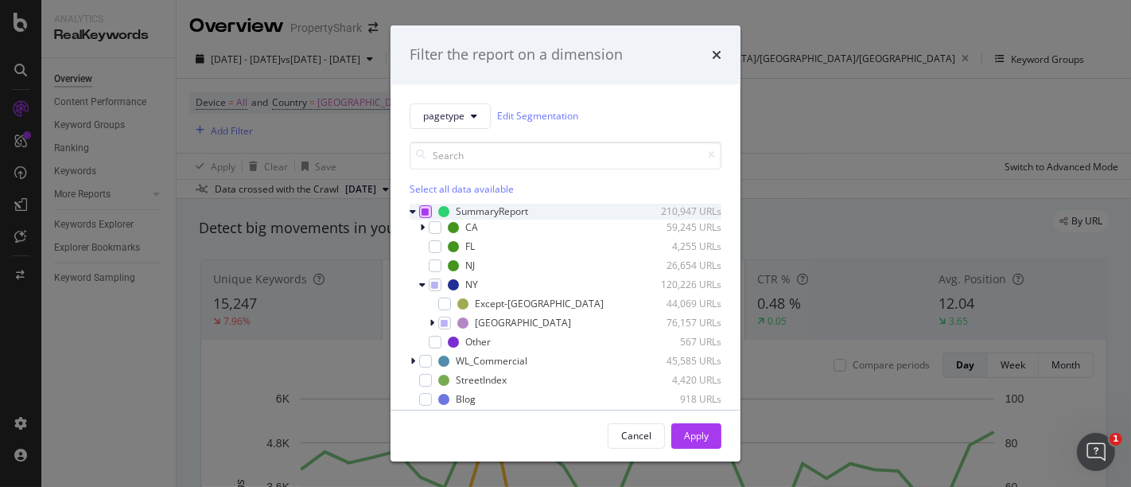
click at [425, 211] on icon "modal" at bounding box center [425, 212] width 7 height 8
click at [424, 209] on div "modal" at bounding box center [425, 211] width 13 height 13
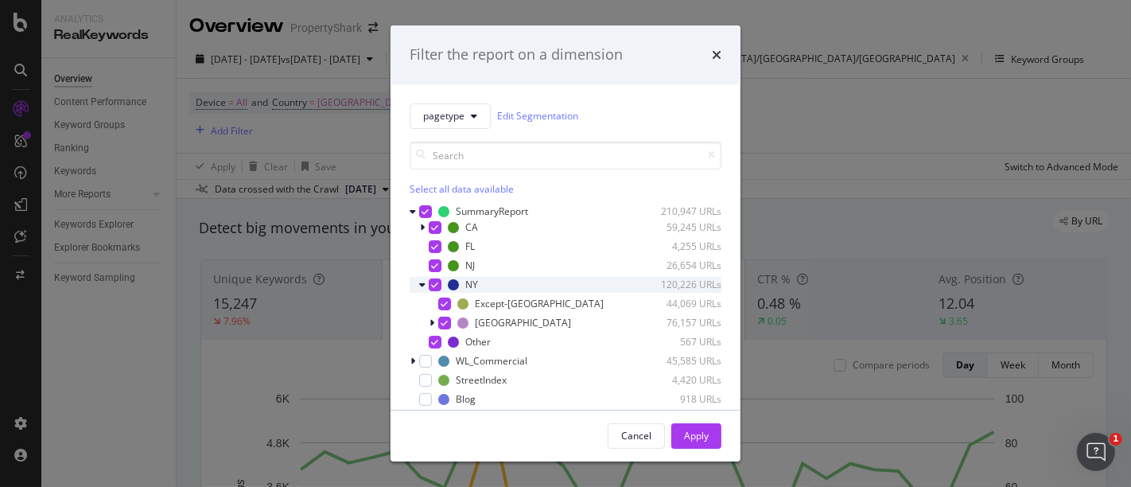
click at [435, 281] on icon "modal" at bounding box center [435, 285] width 7 height 8
click at [439, 301] on div "modal" at bounding box center [444, 303] width 13 height 13
click at [704, 424] on div "Apply" at bounding box center [696, 436] width 25 height 24
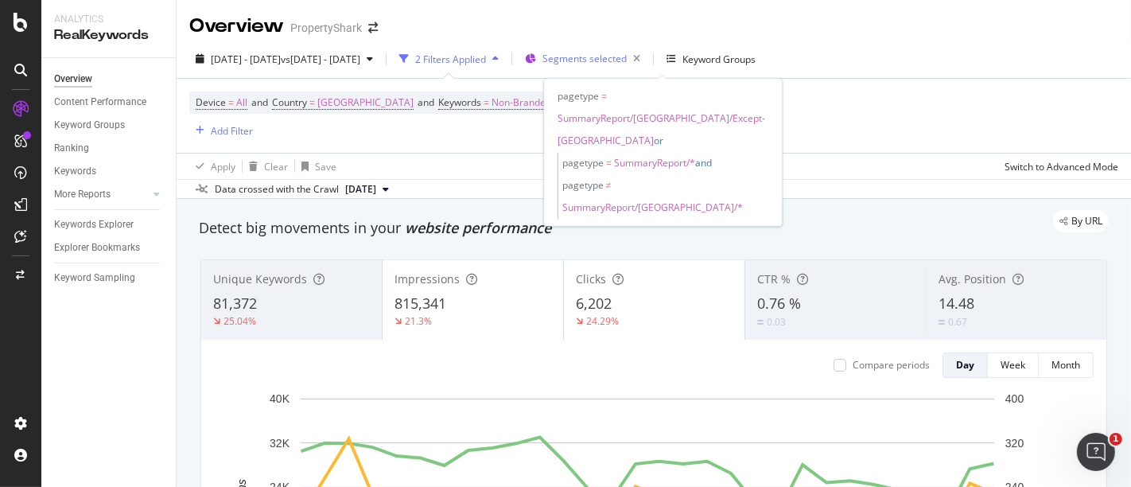
click at [646, 69] on div "Segments selected" at bounding box center [594, 59] width 104 height 22
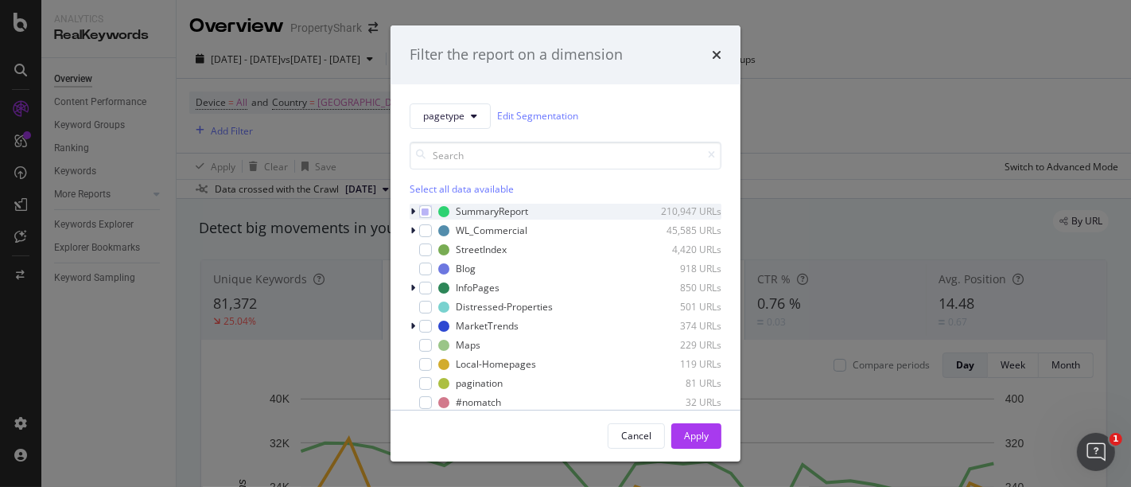
click at [417, 214] on div "modal" at bounding box center [414, 212] width 10 height 16
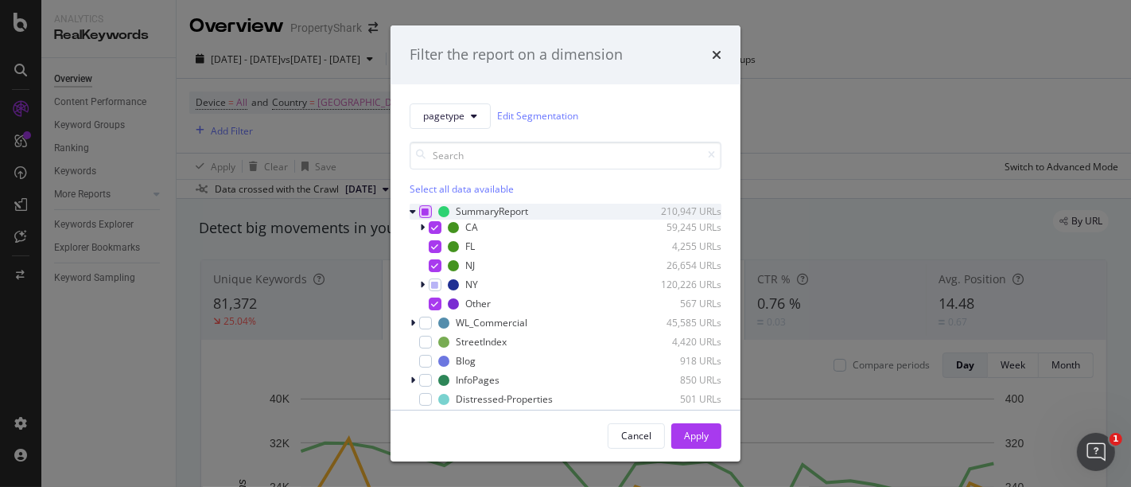
click at [422, 213] on icon "modal" at bounding box center [425, 212] width 7 height 8
click at [433, 226] on div "modal" at bounding box center [435, 227] width 13 height 13
click at [425, 226] on div "modal" at bounding box center [424, 227] width 10 height 16
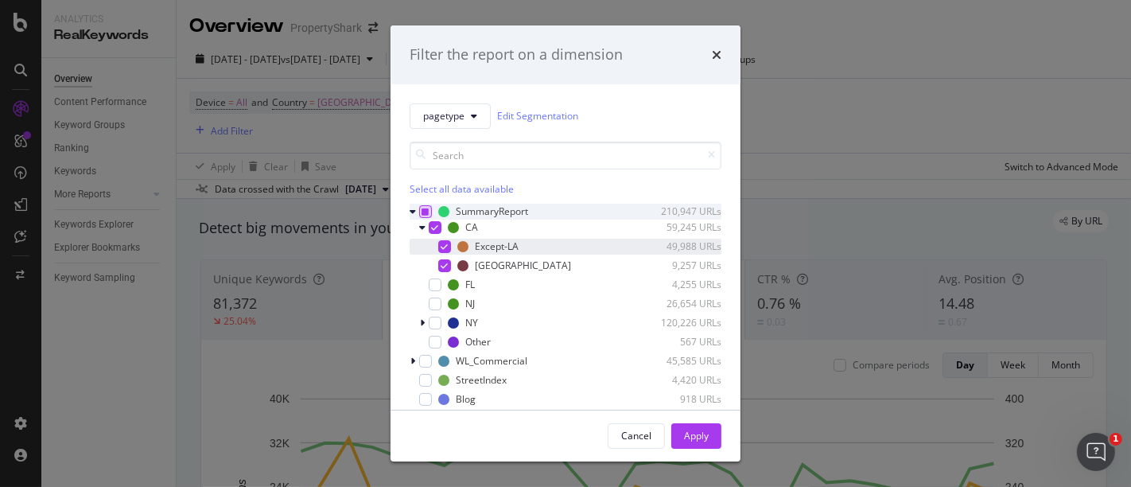
click at [440, 240] on div "modal" at bounding box center [444, 246] width 13 height 13
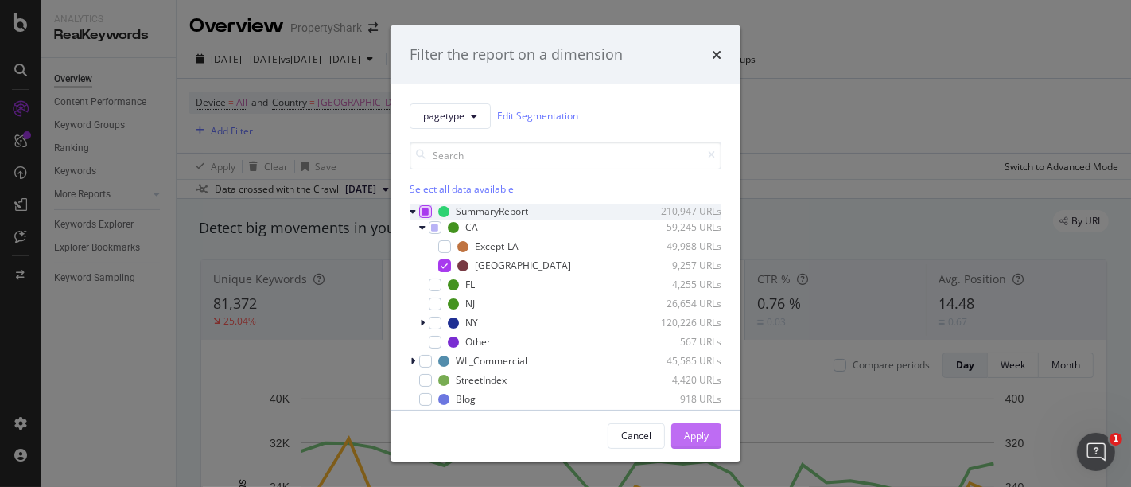
click at [703, 437] on div "Apply" at bounding box center [696, 436] width 25 height 14
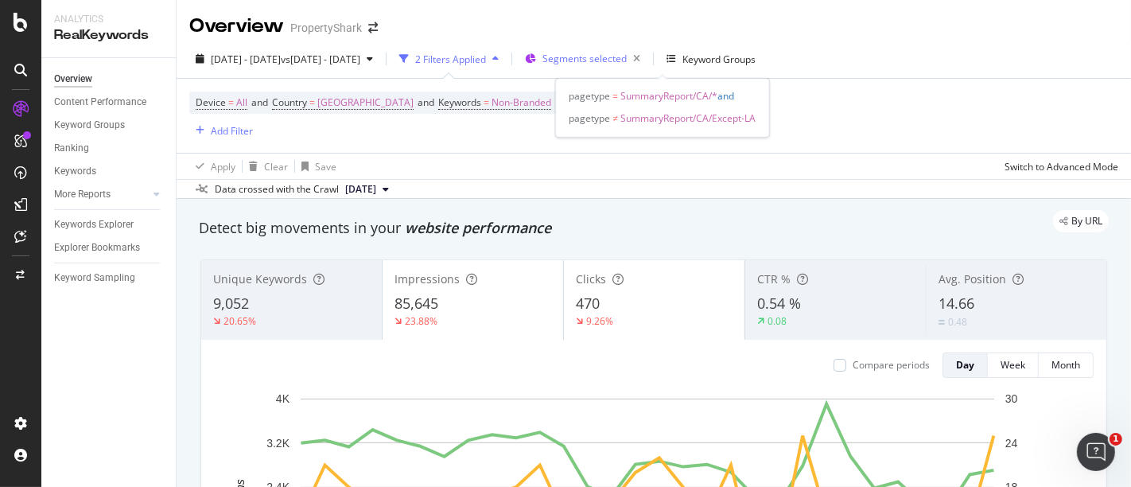
click at [626, 60] on span "Segments selected" at bounding box center [584, 59] width 84 height 14
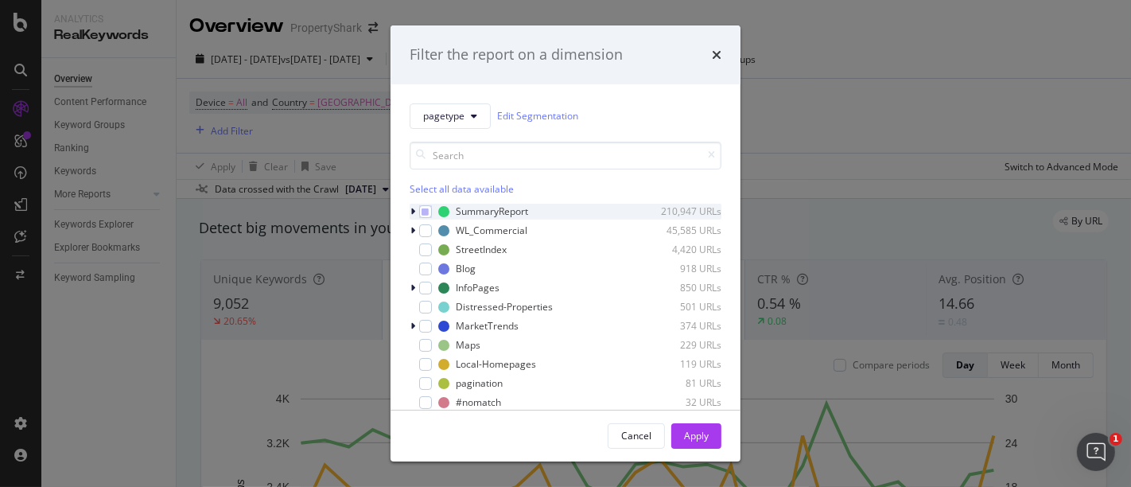
click at [413, 211] on icon "modal" at bounding box center [412, 212] width 5 height 10
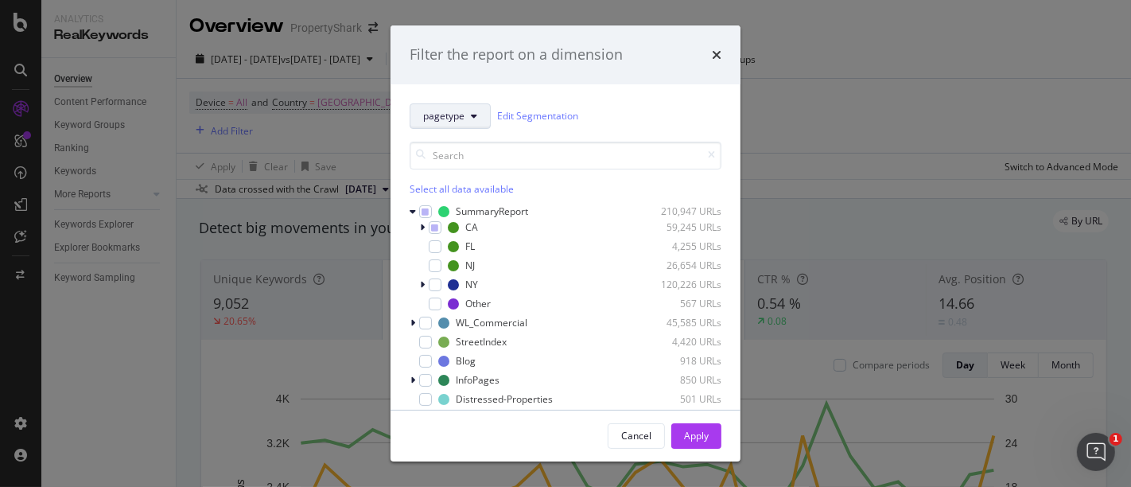
click at [459, 113] on span "pagetype" at bounding box center [443, 116] width 41 height 14
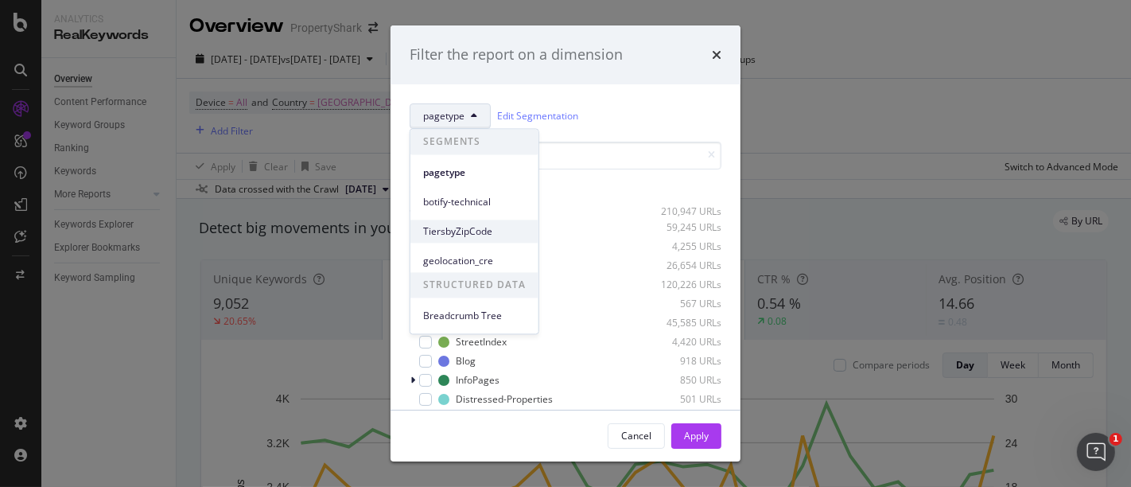
click at [467, 222] on div "TiersbyZipCode" at bounding box center [474, 230] width 128 height 23
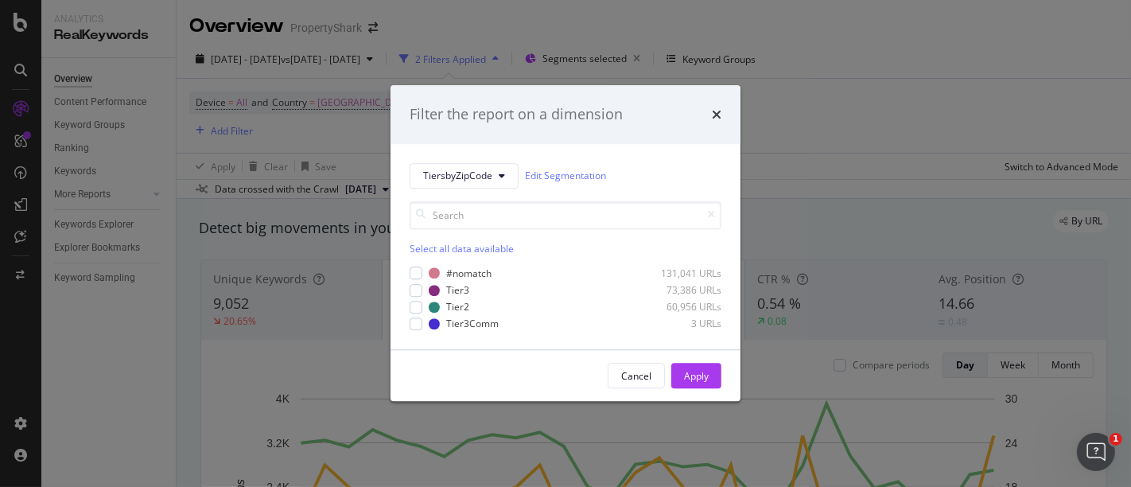
click at [429, 298] on div "#nomatch 131,041 URLs Tier3 73,386 URLs Tier2 60,956 URLs Tier3Comm 3 URLs" at bounding box center [565, 298] width 312 height 64
click at [420, 305] on div "modal" at bounding box center [415, 307] width 13 height 13
click at [690, 378] on div "Apply" at bounding box center [696, 376] width 25 height 14
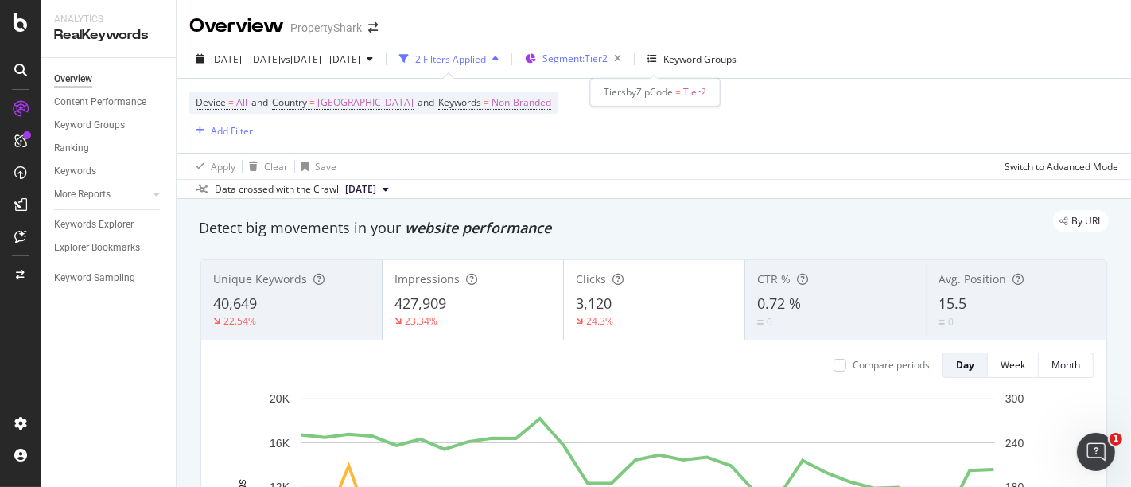
click at [607, 56] on span "Segment: Tier2" at bounding box center [574, 59] width 65 height 14
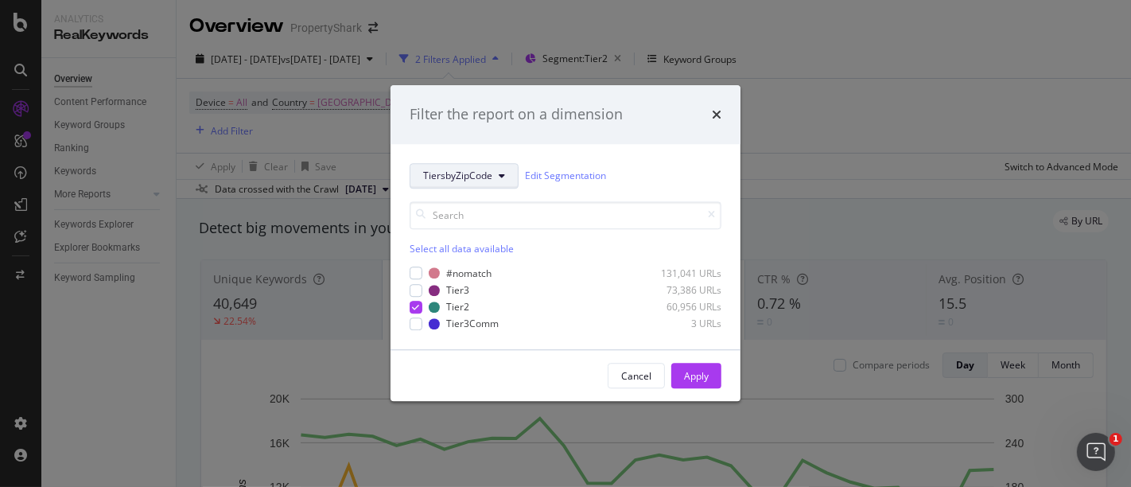
click at [452, 182] on span "TiersbyZipCode" at bounding box center [457, 176] width 69 height 14
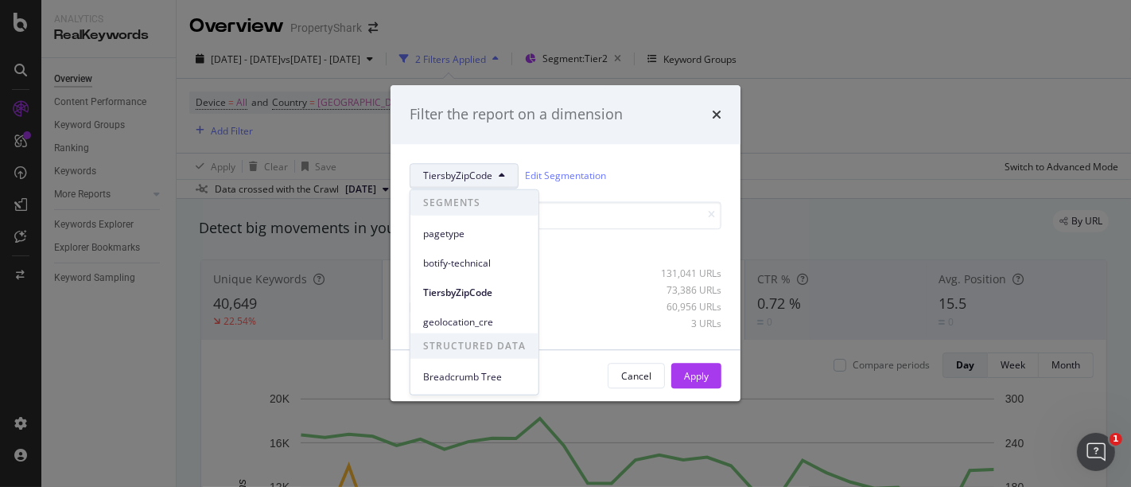
click at [641, 254] on div "Select all data available" at bounding box center [565, 249] width 312 height 14
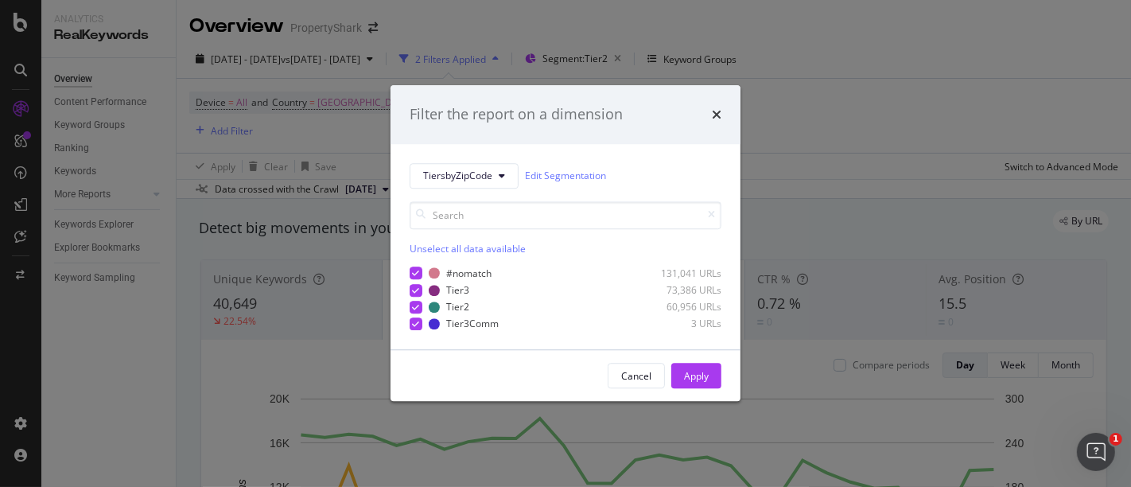
click at [421, 250] on div "Unselect all data available" at bounding box center [565, 249] width 312 height 14
click at [415, 286] on div "modal" at bounding box center [415, 290] width 13 height 13
click at [705, 372] on div "Apply" at bounding box center [696, 376] width 25 height 14
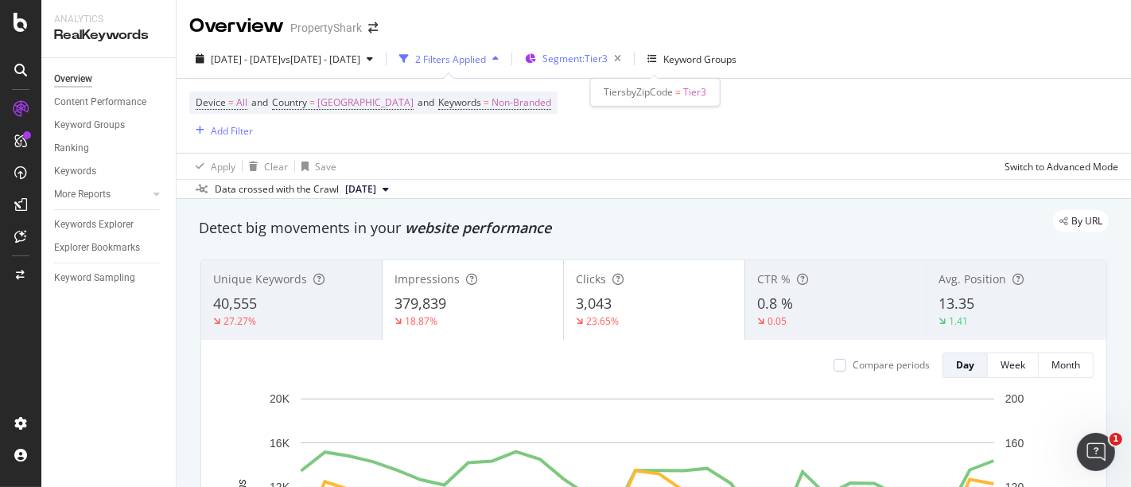
click at [607, 61] on span "Segment: Tier3" at bounding box center [574, 59] width 65 height 14
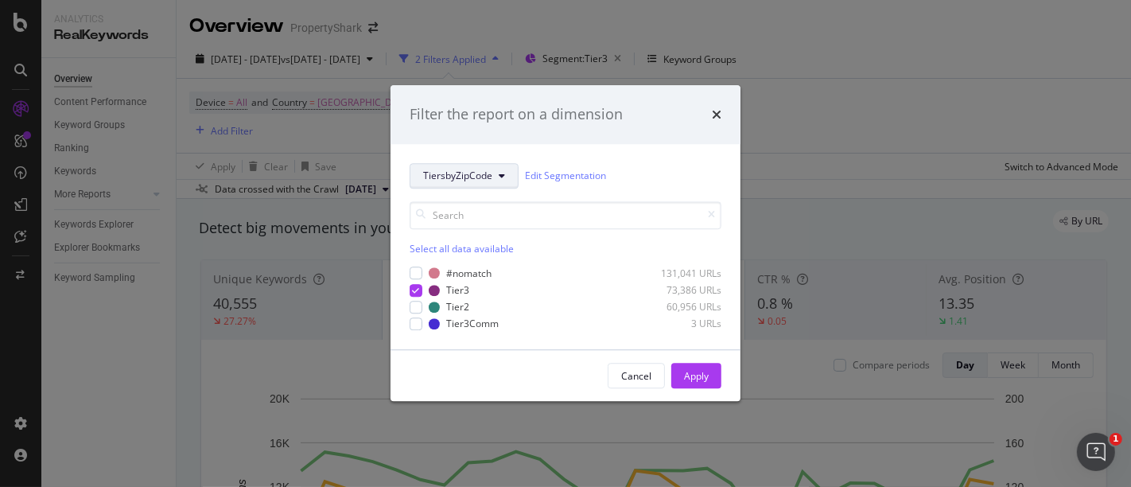
click at [490, 168] on button "TiersbyZipCode" at bounding box center [463, 175] width 109 height 25
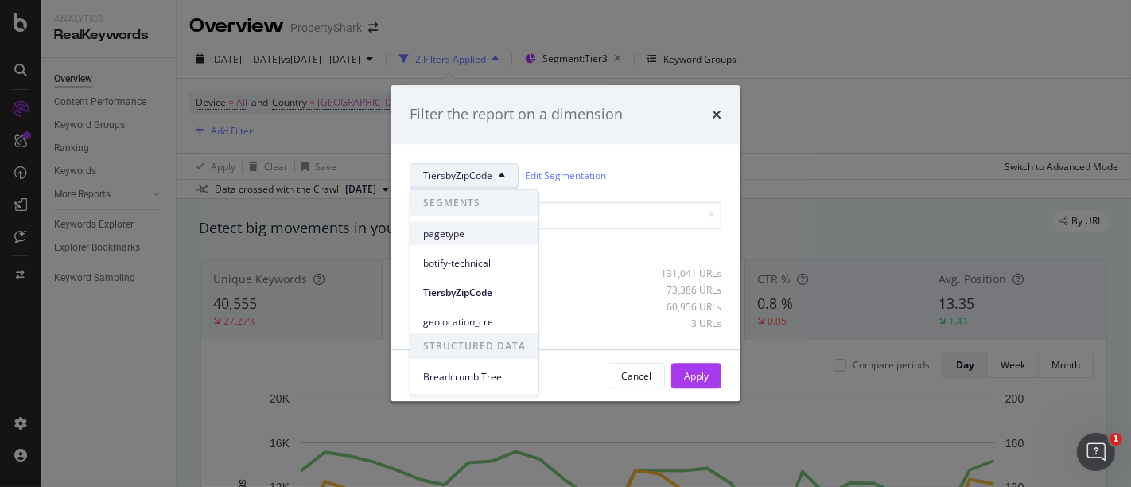
click at [476, 227] on span "pagetype" at bounding box center [474, 233] width 103 height 14
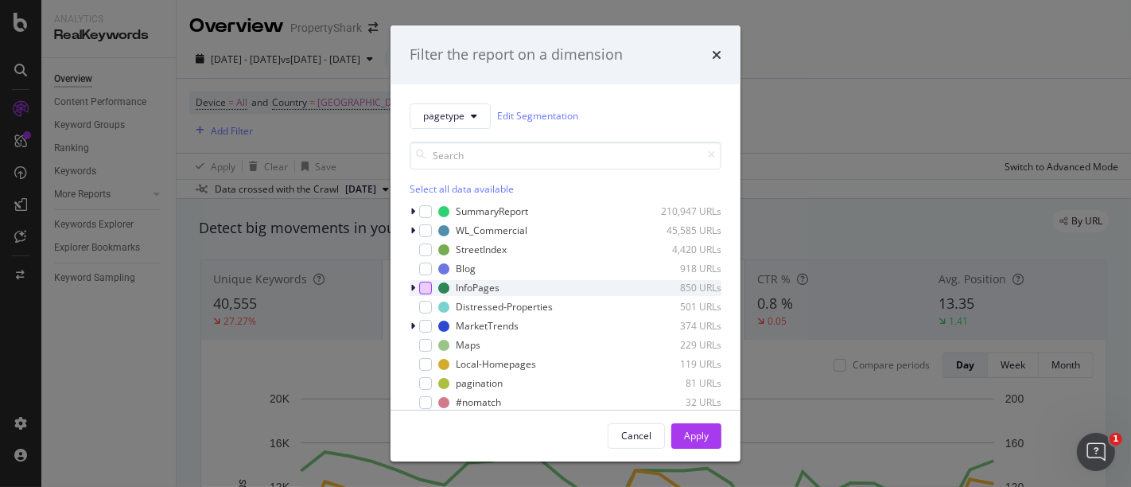
click at [429, 285] on div "modal" at bounding box center [425, 287] width 13 height 13
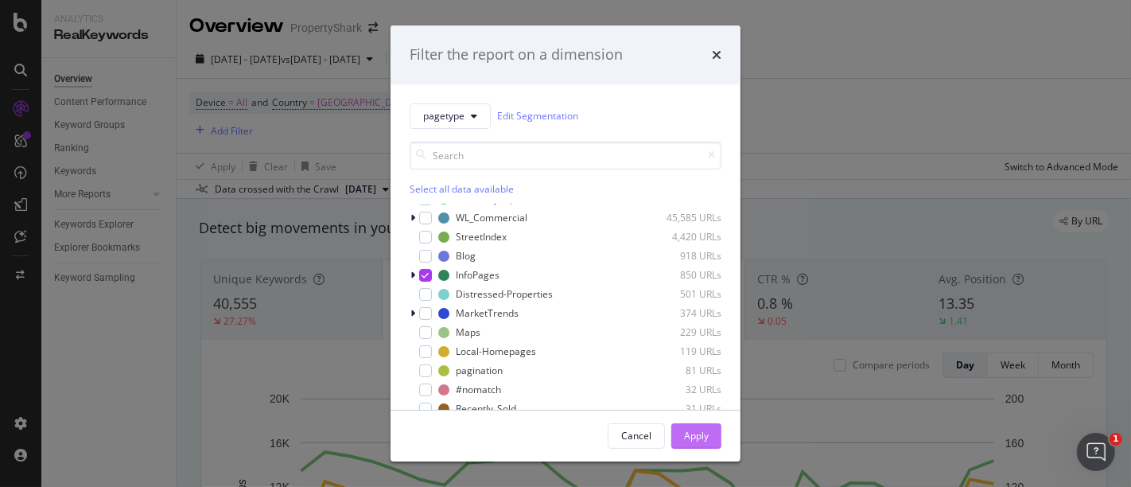
click at [701, 438] on div "Apply" at bounding box center [696, 436] width 25 height 14
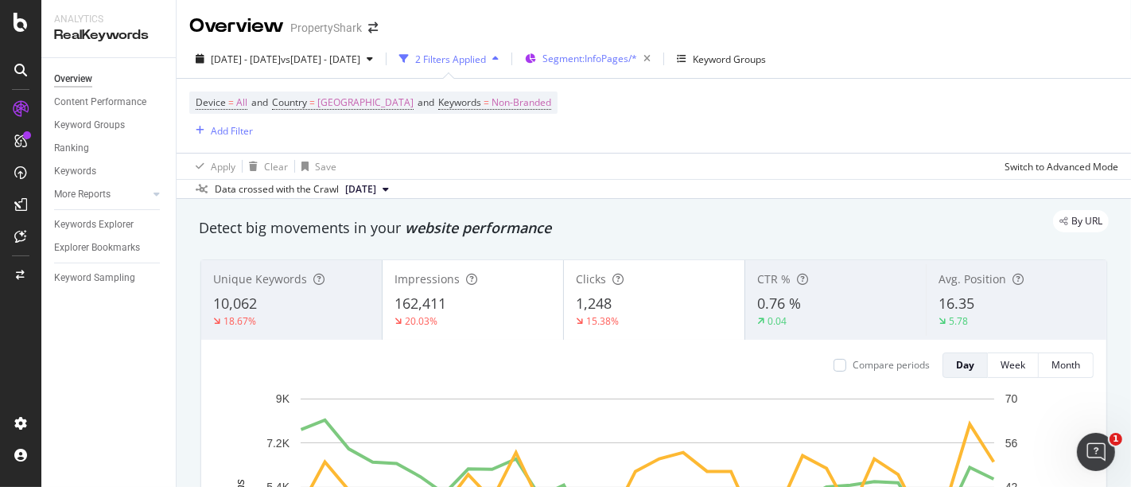
click at [637, 62] on span "Segment: InfoPages/*" at bounding box center [589, 59] width 95 height 14
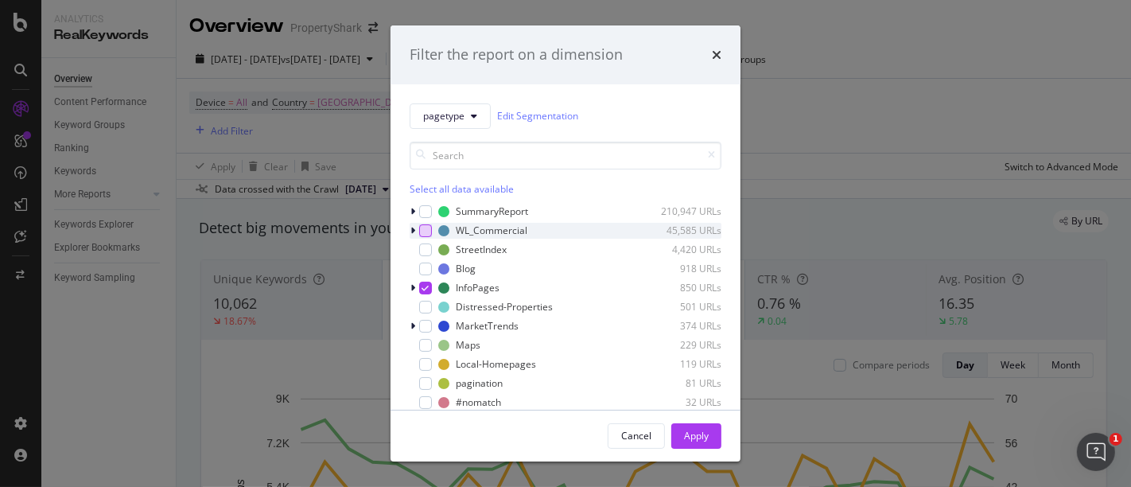
click at [427, 235] on div "modal" at bounding box center [425, 230] width 13 height 13
click at [429, 281] on div "modal" at bounding box center [425, 287] width 13 height 13
click at [711, 433] on button "Apply" at bounding box center [696, 435] width 50 height 25
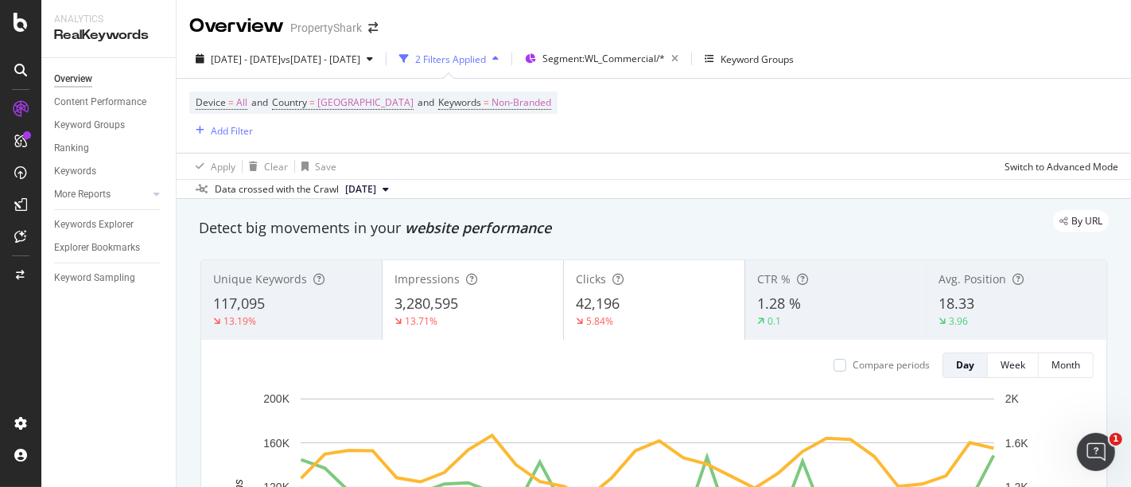
click at [743, 157] on div "Apply Clear Save Switch to Advanced Mode" at bounding box center [653, 166] width 954 height 26
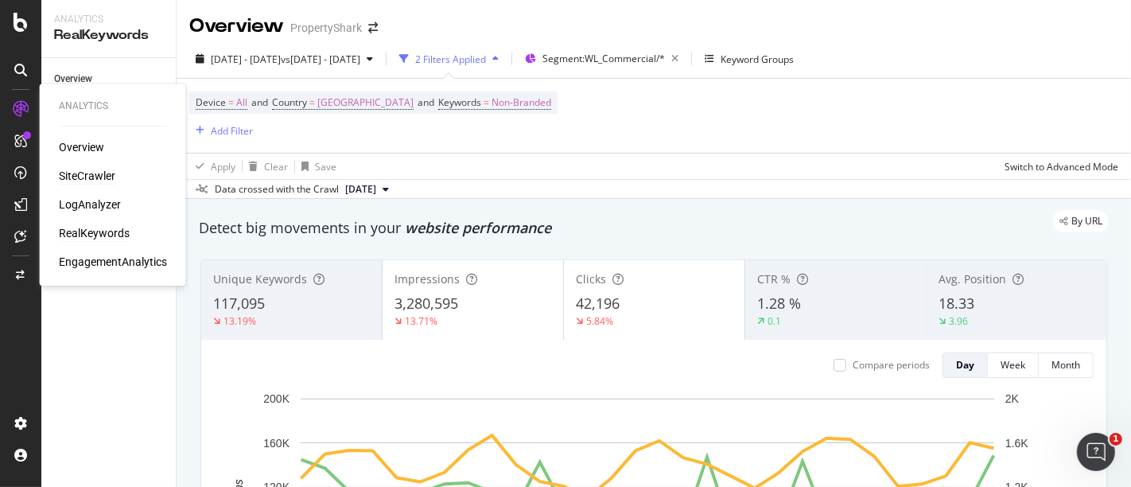
click at [95, 173] on div "SiteCrawler" at bounding box center [87, 176] width 56 height 16
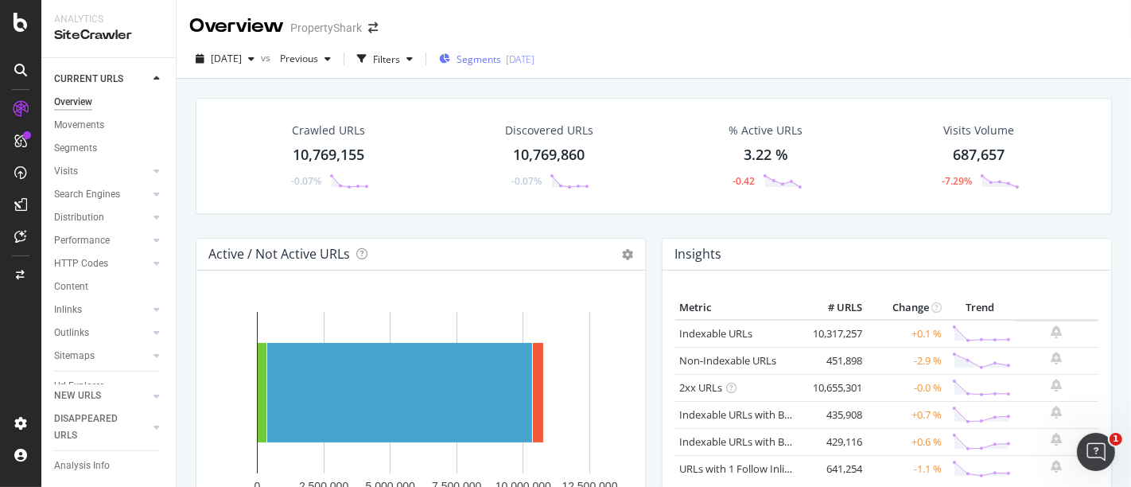
click at [534, 56] on div "[DATE]" at bounding box center [520, 59] width 29 height 14
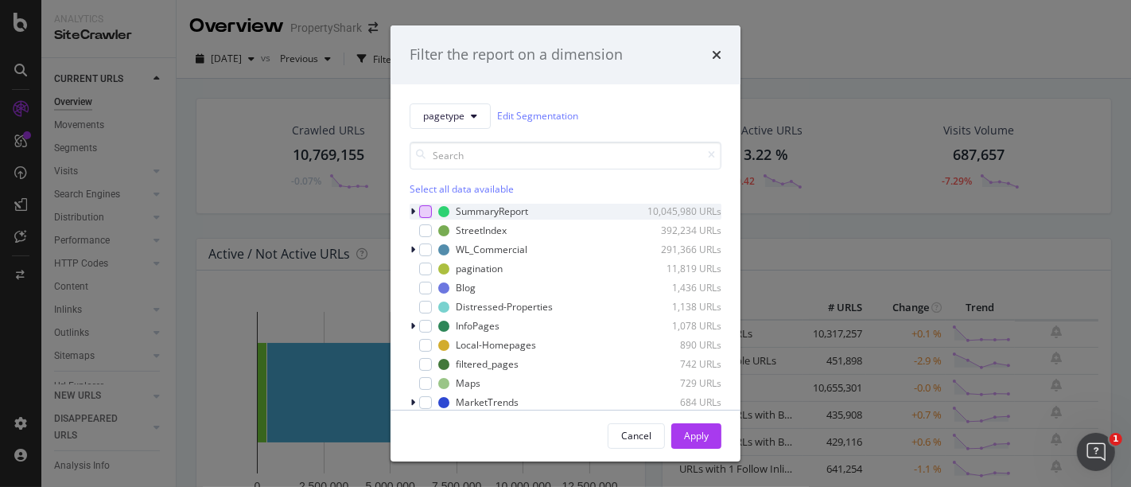
click at [425, 216] on div "modal" at bounding box center [425, 211] width 13 height 13
click at [708, 439] on button "Apply" at bounding box center [696, 435] width 50 height 25
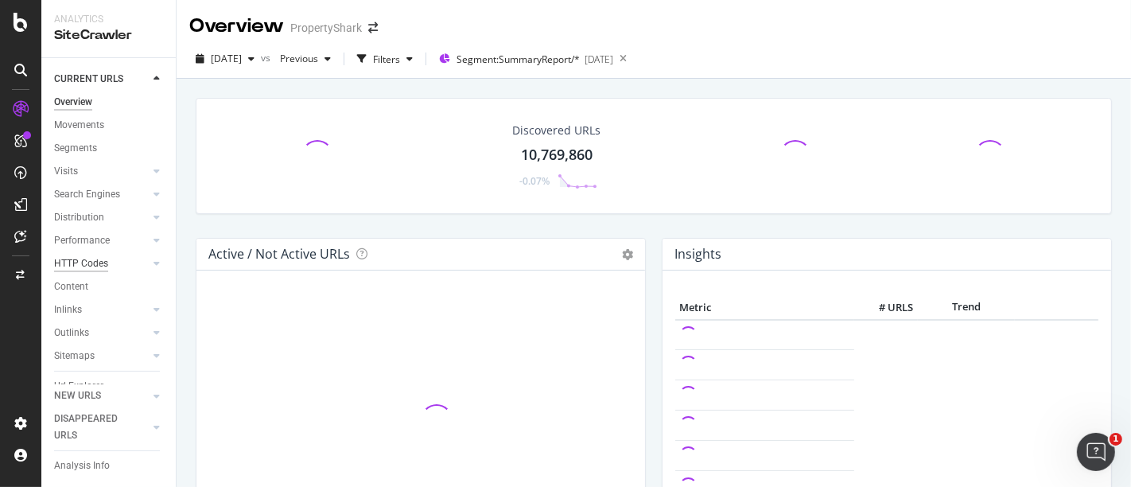
click at [100, 259] on div "HTTP Codes" at bounding box center [81, 263] width 54 height 17
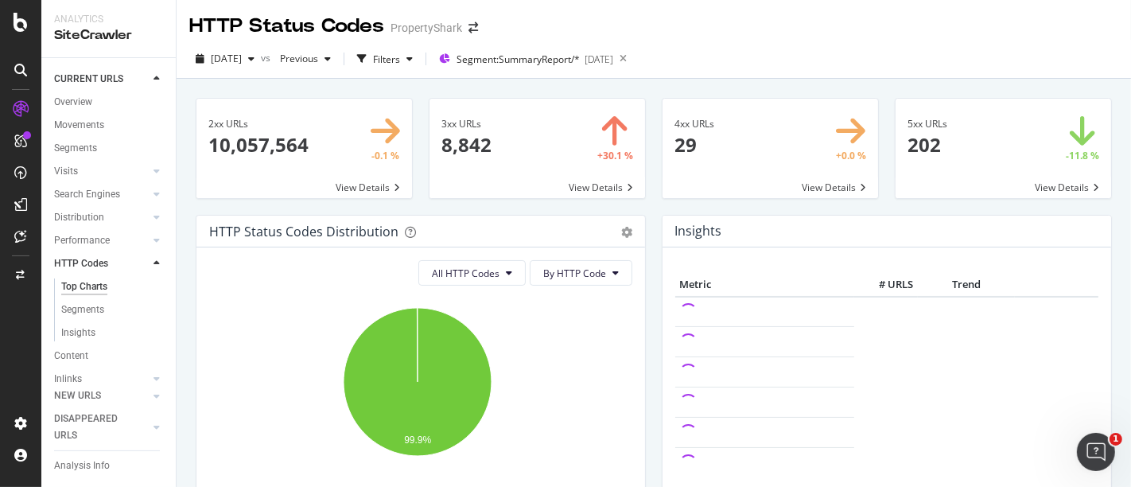
click at [475, 126] on span at bounding box center [536, 148] width 215 height 99
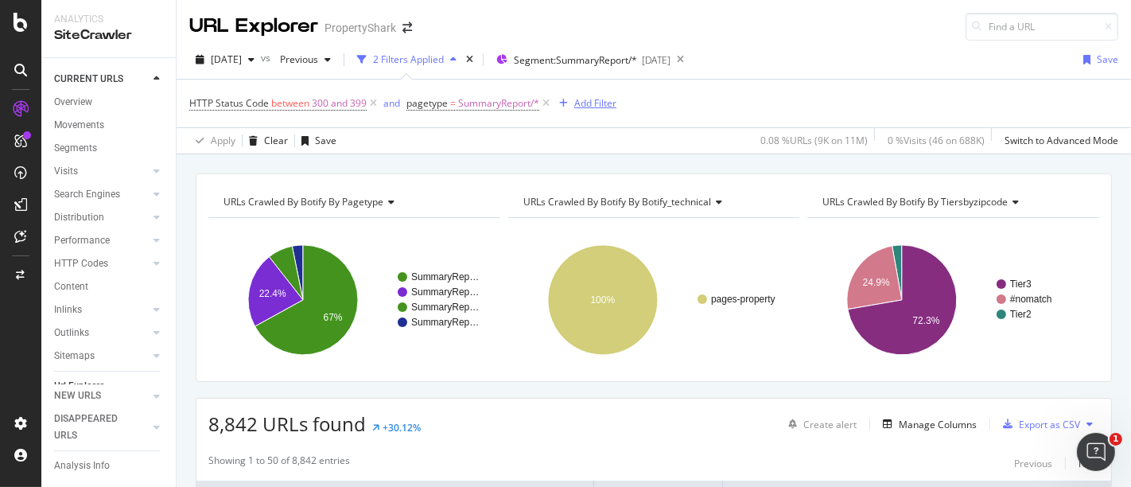
click at [594, 105] on div "Add Filter" at bounding box center [595, 103] width 42 height 14
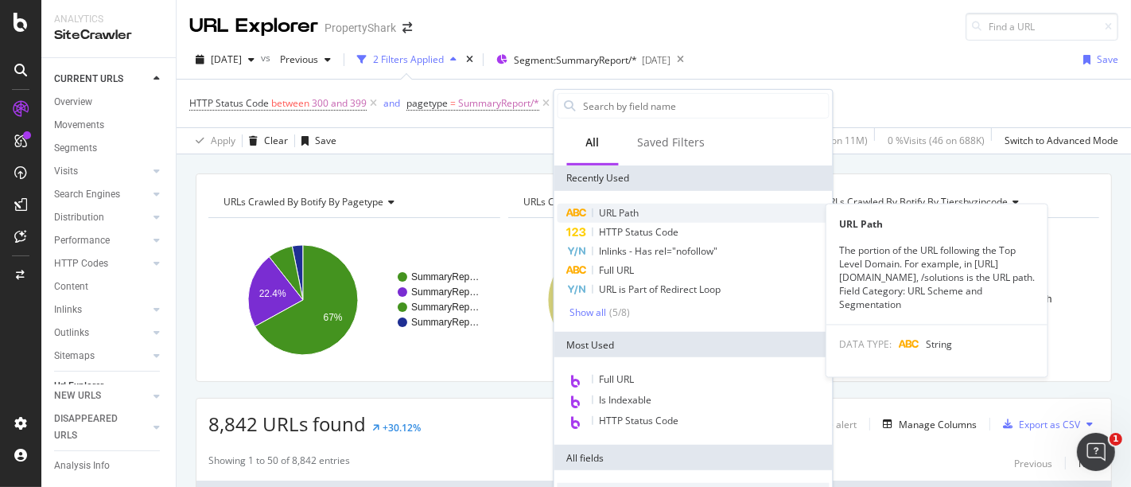
click at [638, 210] on span "URL Path" at bounding box center [619, 213] width 40 height 14
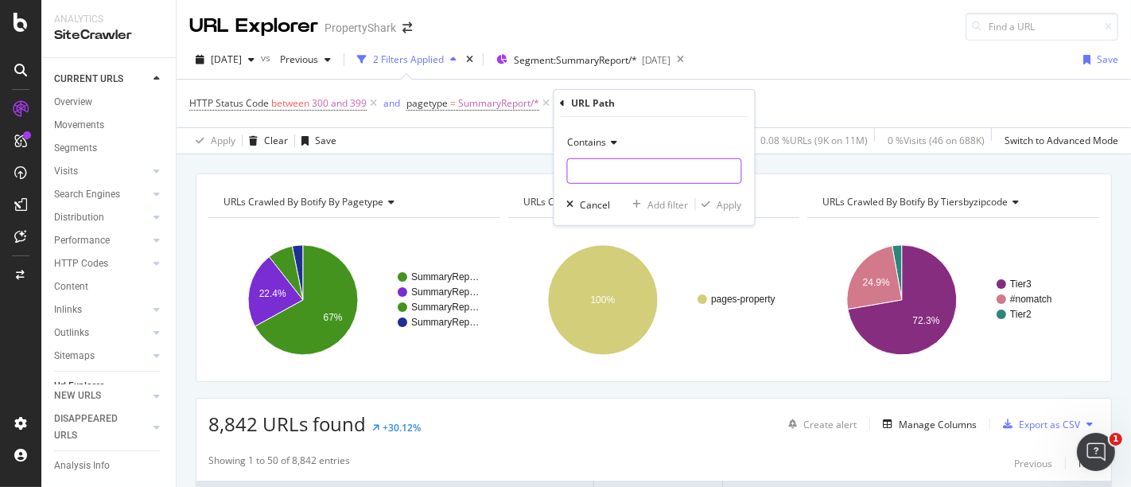
click at [677, 179] on input "text" at bounding box center [654, 170] width 173 height 25
paste input "javascript.void(0)"
type input "javascript.void(0)"
click at [733, 204] on div "Apply" at bounding box center [729, 204] width 25 height 14
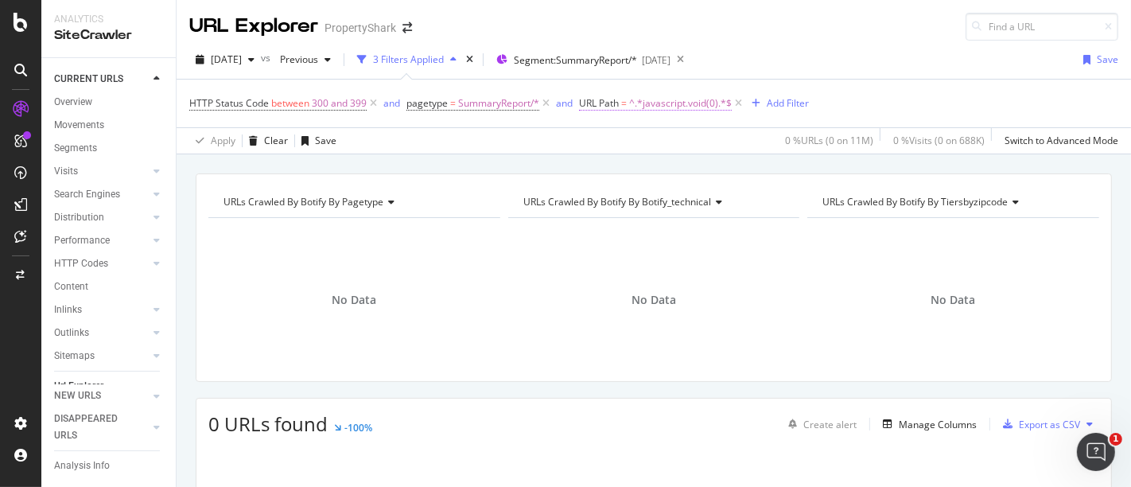
click at [706, 102] on span "^.*javascript.void(0).*$" at bounding box center [680, 103] width 103 height 22
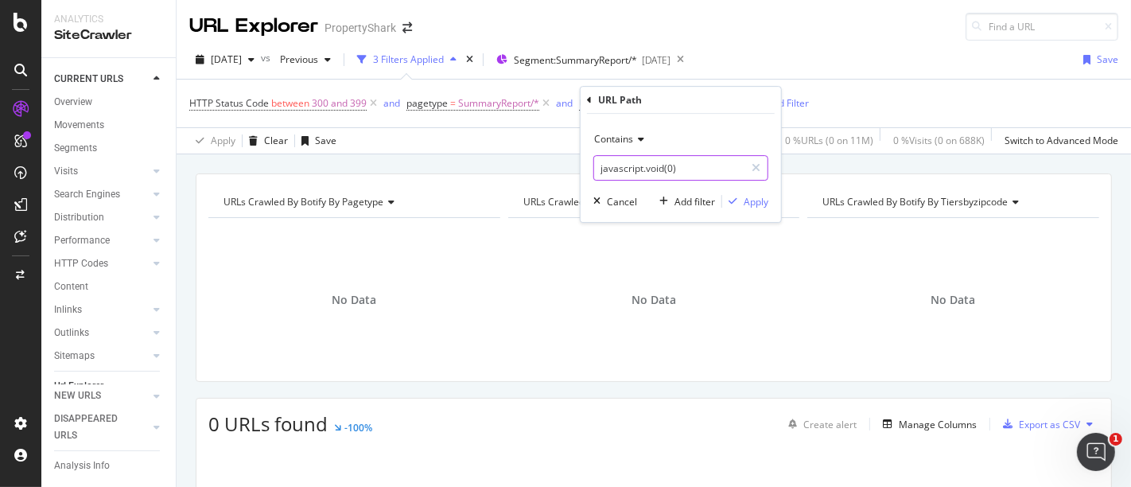
click at [694, 176] on input "javascript.void(0)" at bounding box center [669, 167] width 150 height 25
click at [688, 172] on input "javascript.void(0)" at bounding box center [669, 167] width 150 height 25
drag, startPoint x: 688, startPoint y: 173, endPoint x: 648, endPoint y: 173, distance: 39.8
click at [648, 173] on input "javascript.void(0)" at bounding box center [669, 167] width 150 height 25
type input "javascript"
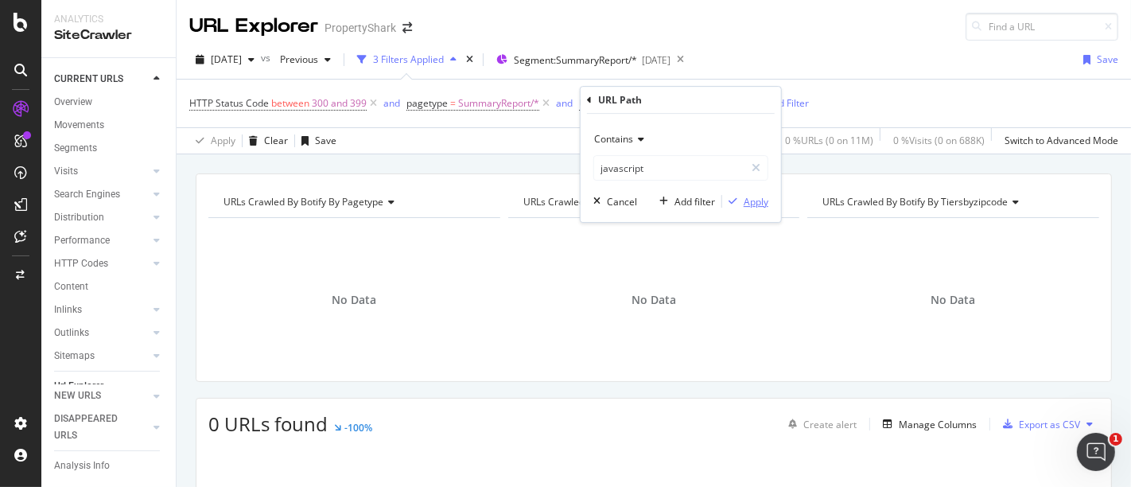
click at [747, 203] on div "Apply" at bounding box center [755, 202] width 25 height 14
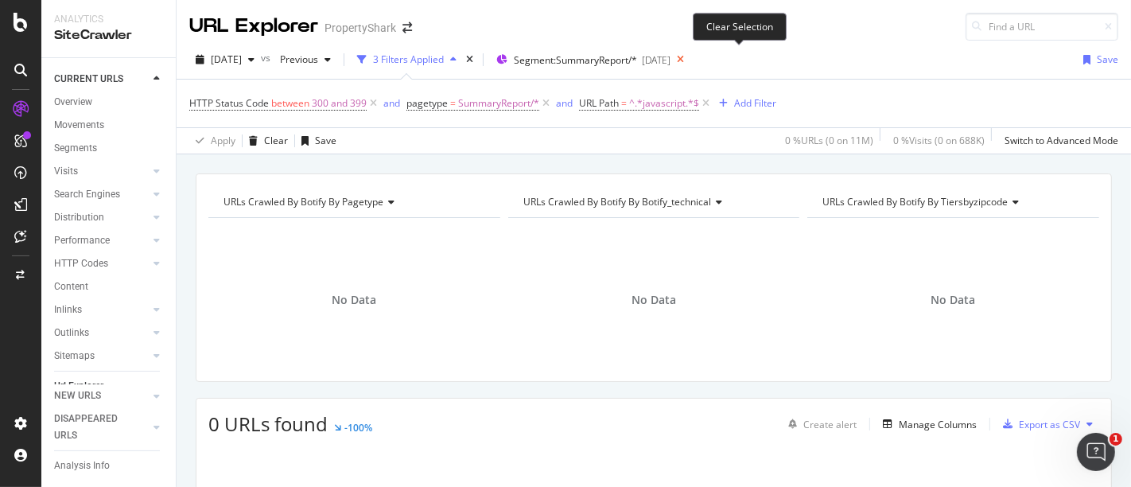
click at [690, 56] on icon at bounding box center [680, 59] width 20 height 22
click at [542, 99] on icon at bounding box center [546, 103] width 14 height 16
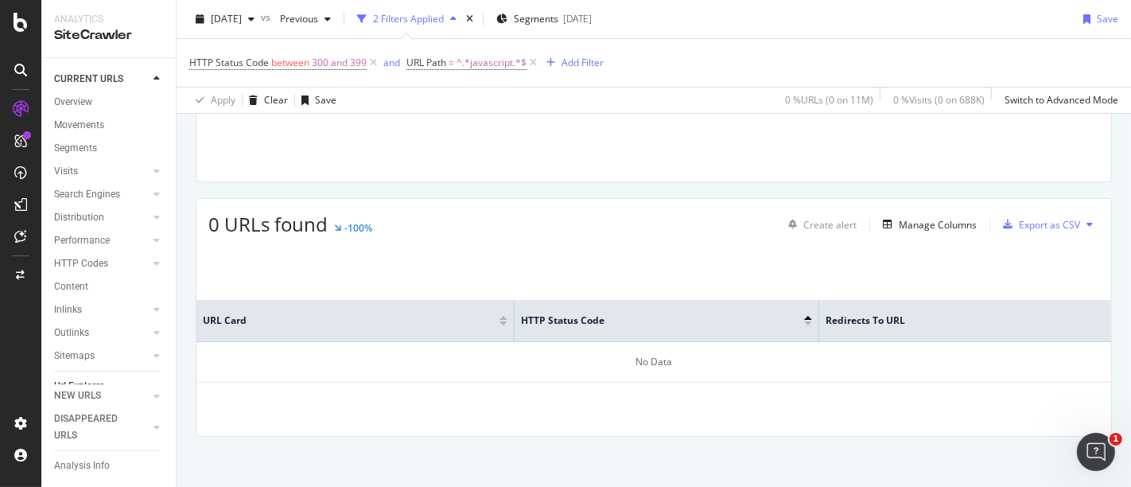
scroll to position [203, 0]
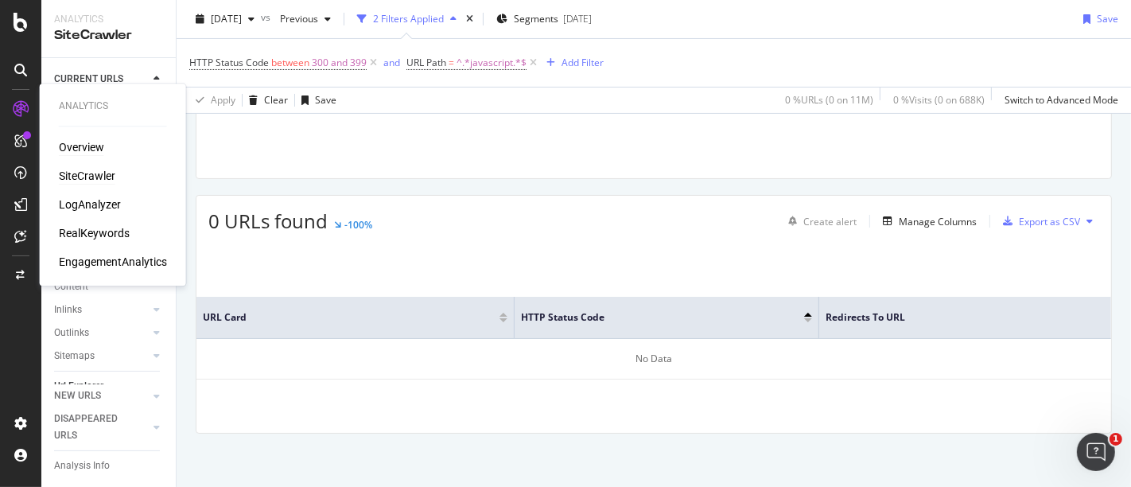
click at [87, 145] on div "Overview" at bounding box center [81, 147] width 45 height 16
